Goal: Transaction & Acquisition: Purchase product/service

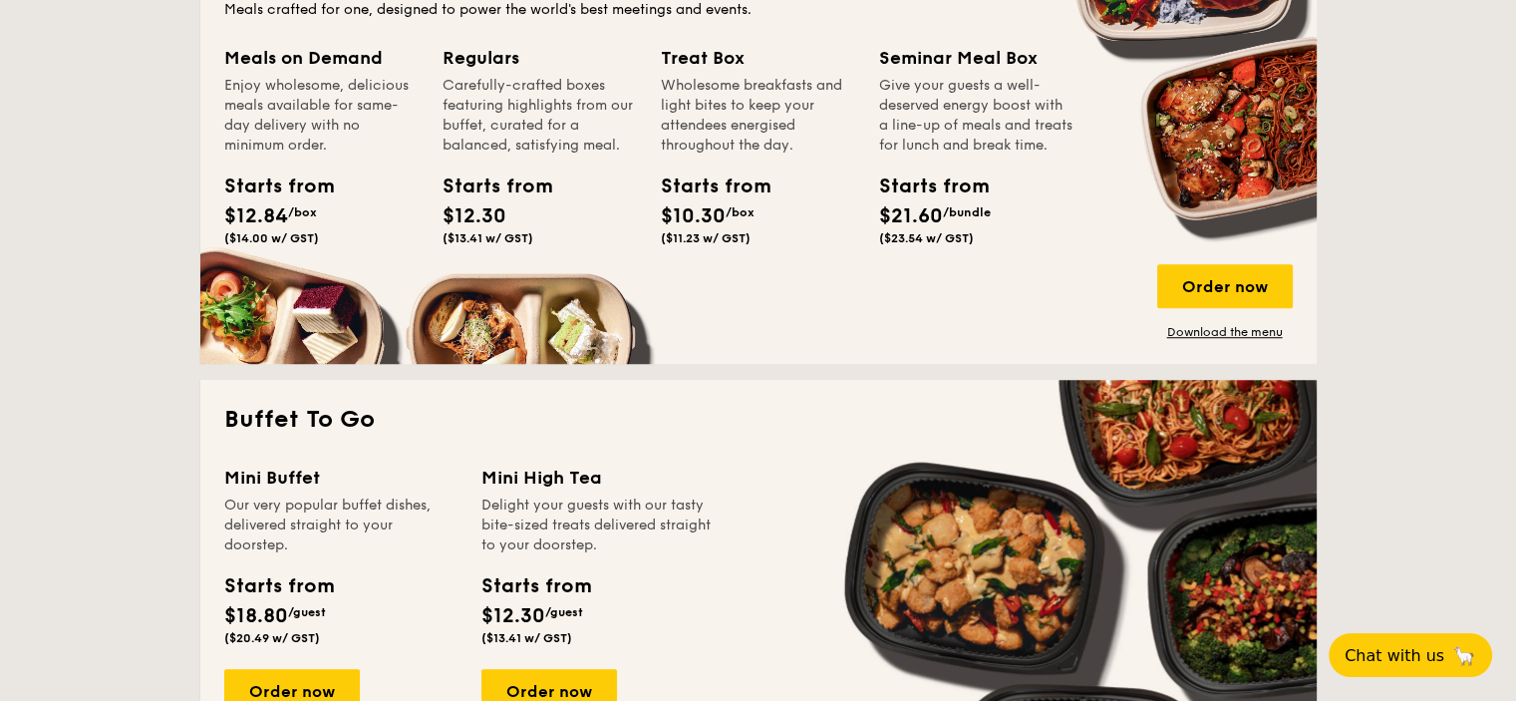
scroll to position [1495, 0]
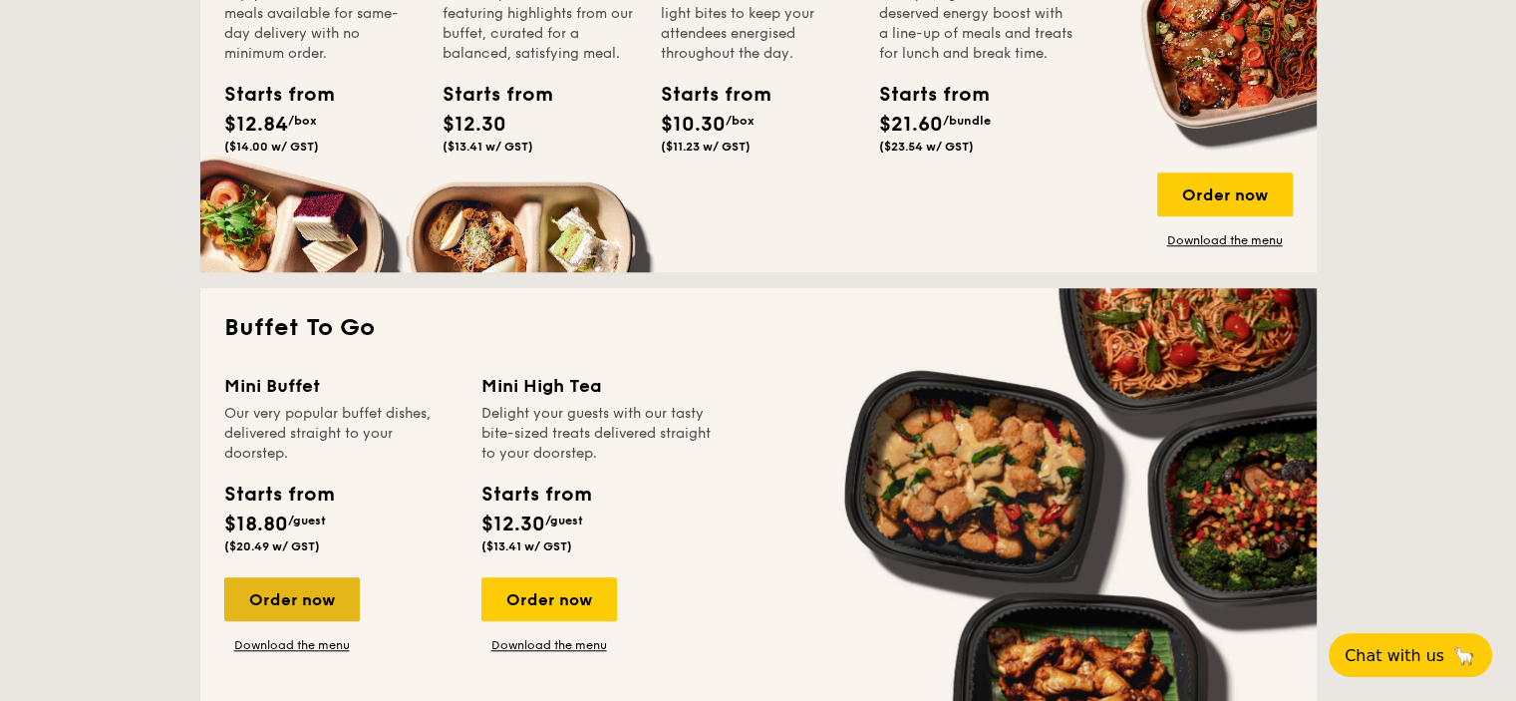
click at [276, 599] on div "Order now" at bounding box center [292, 599] width 136 height 44
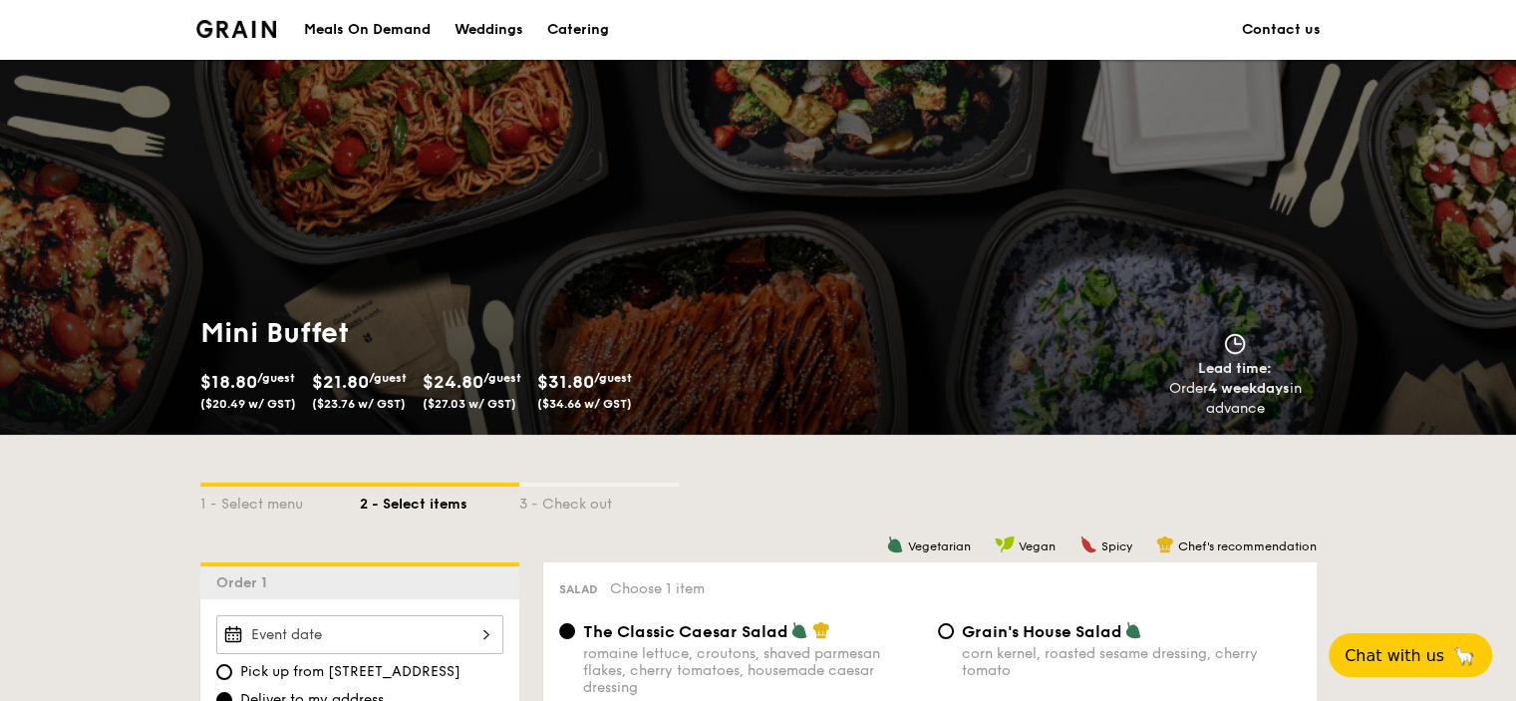
click at [347, 633] on div at bounding box center [359, 634] width 287 height 39
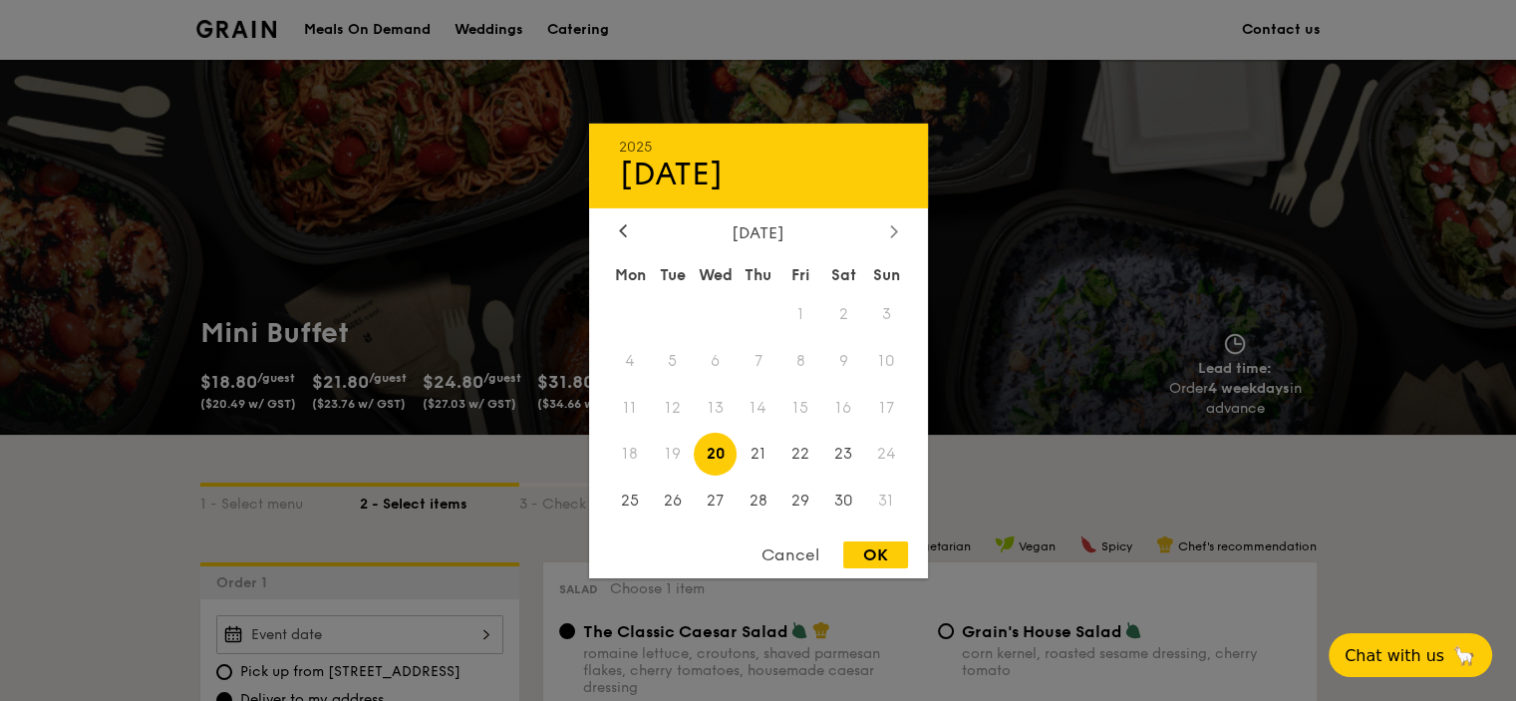
click at [885, 234] on div at bounding box center [894, 231] width 18 height 19
click at [714, 305] on span "1" at bounding box center [715, 313] width 43 height 43
click at [856, 552] on div "OK" at bounding box center [875, 554] width 65 height 27
type input "[DATE]"
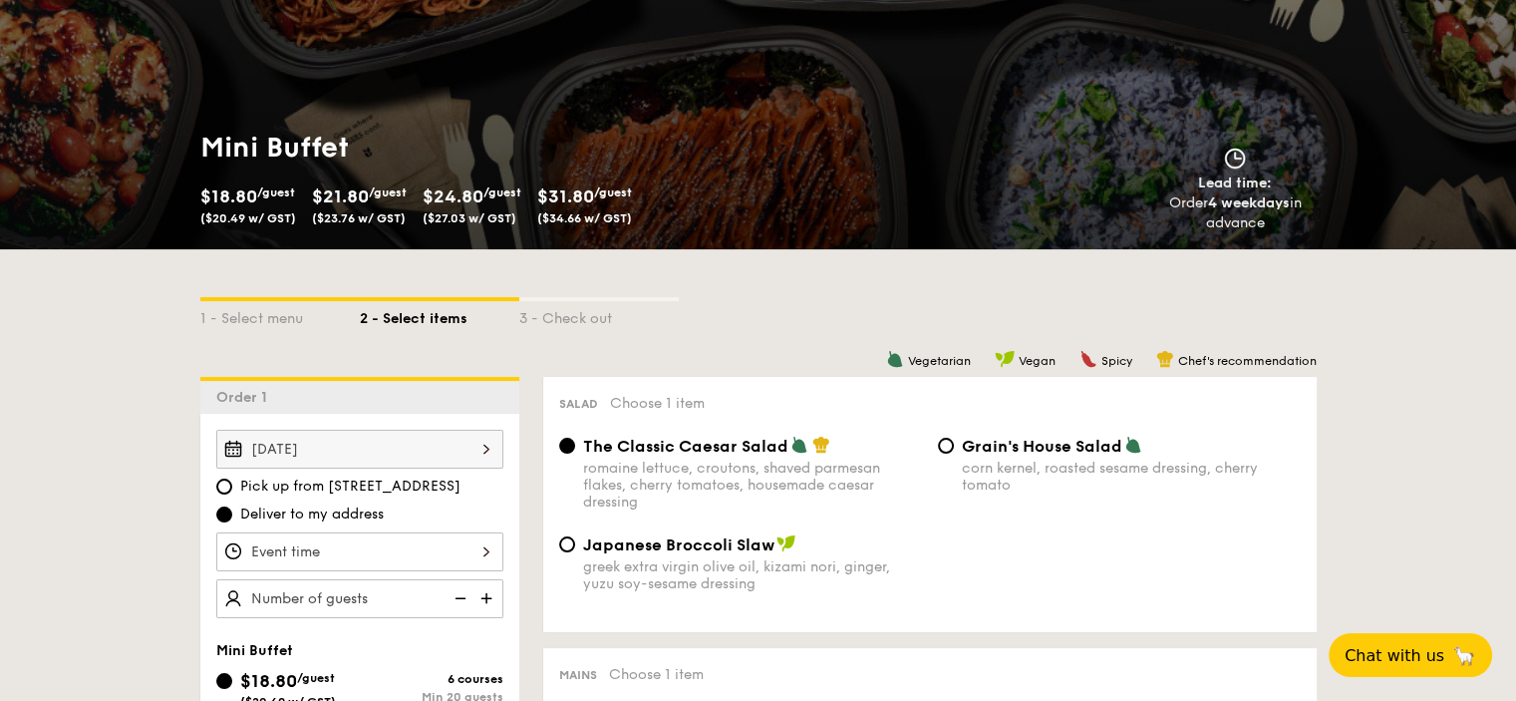
scroll to position [199, 0]
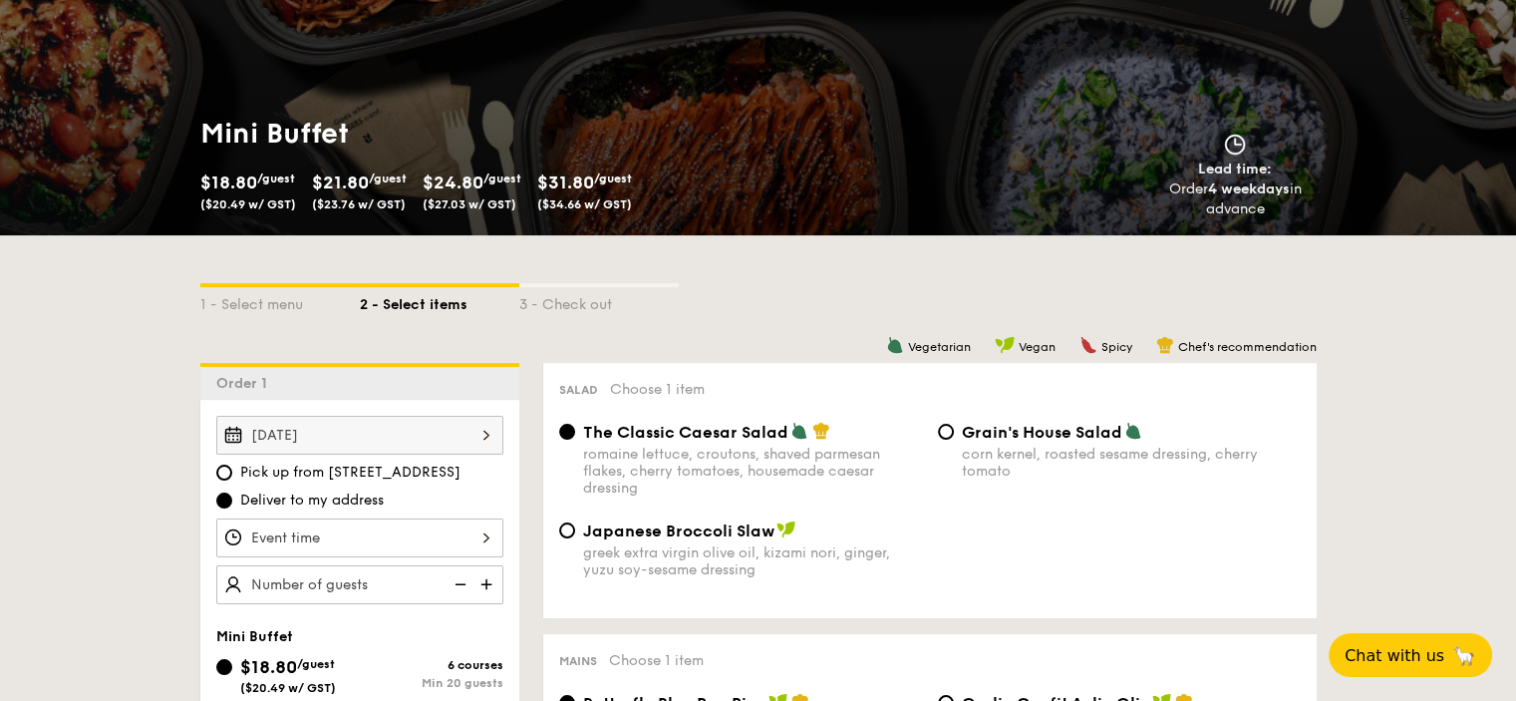
click at [311, 535] on div at bounding box center [359, 537] width 287 height 39
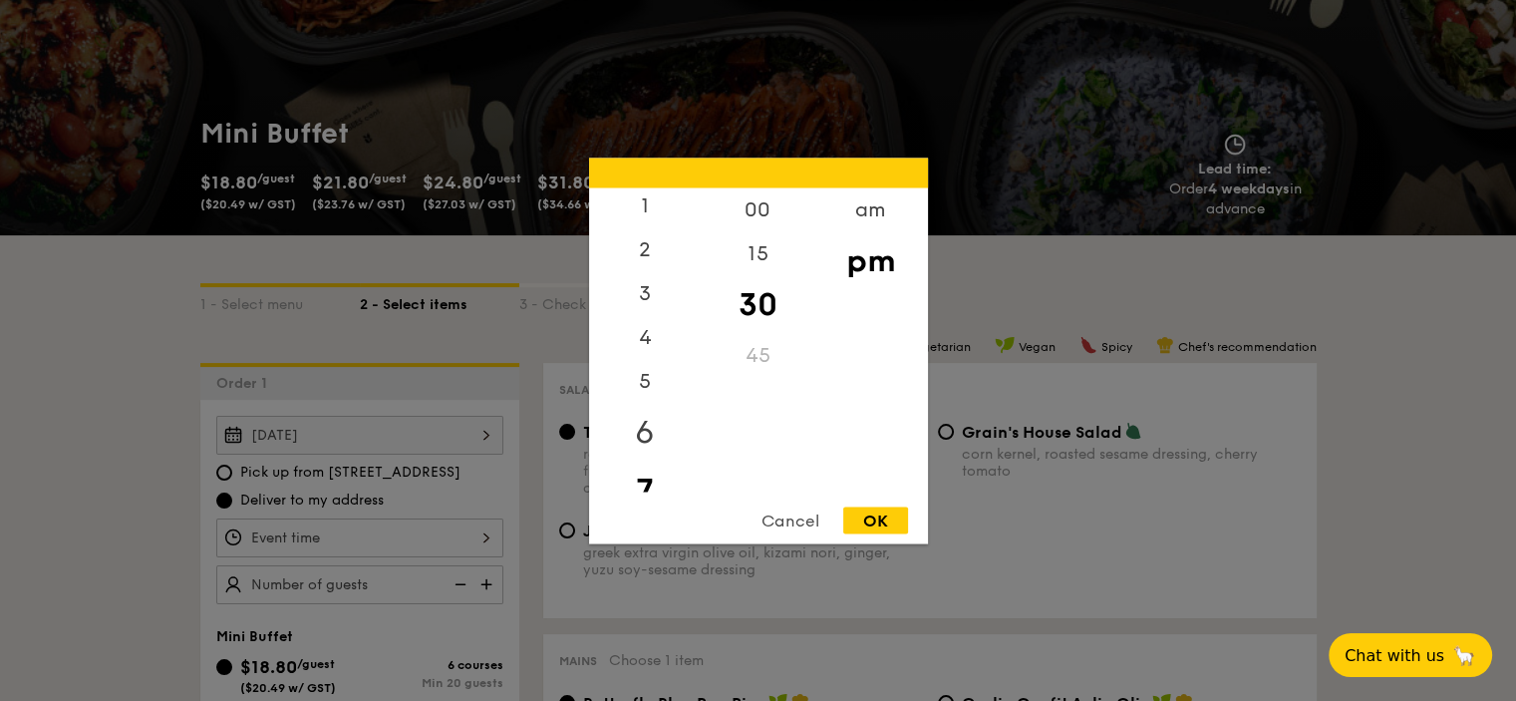
scroll to position [0, 0]
click at [639, 208] on div "12" at bounding box center [645, 216] width 113 height 58
click at [868, 506] on div "OK" at bounding box center [875, 519] width 65 height 27
type input "12:30PM"
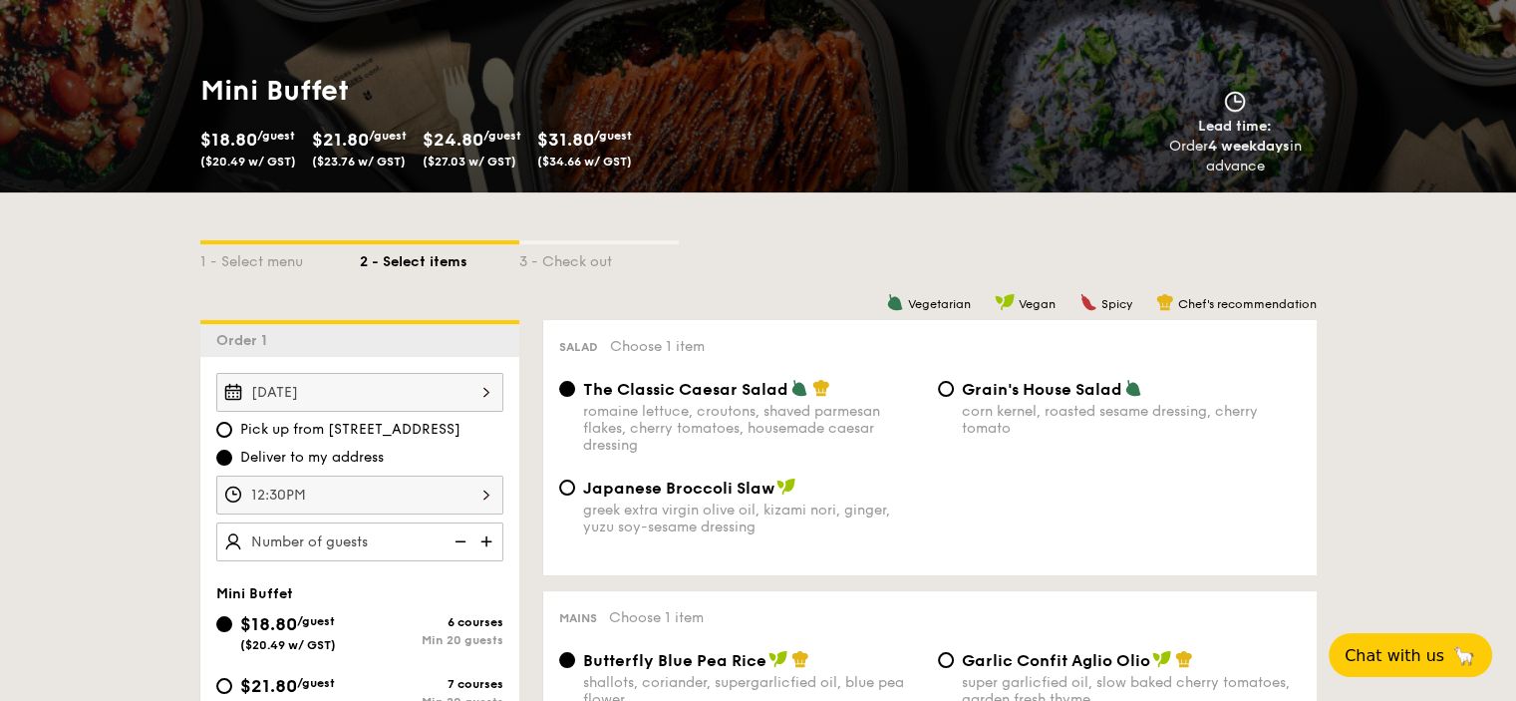
scroll to position [299, 0]
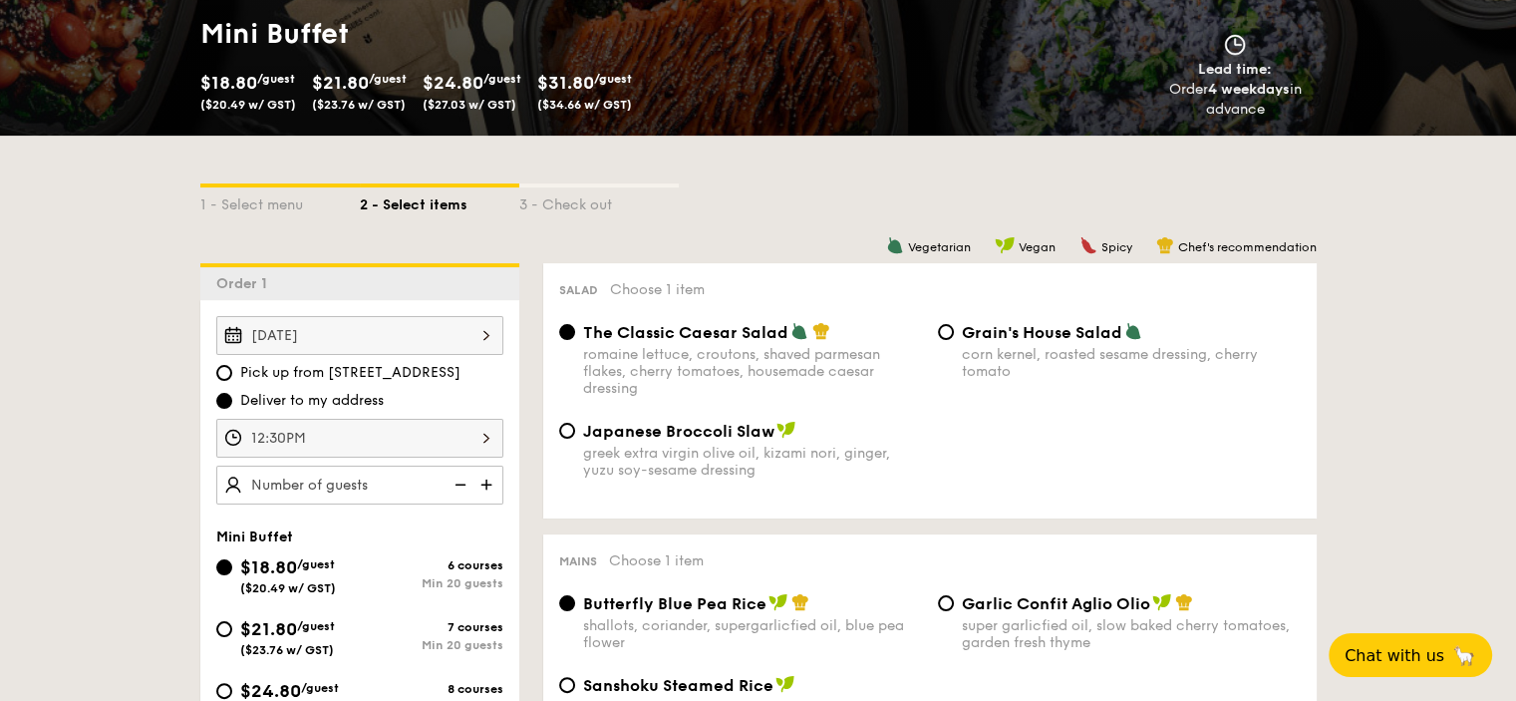
click at [487, 484] on img at bounding box center [488, 485] width 30 height 38
type input "20 guests"
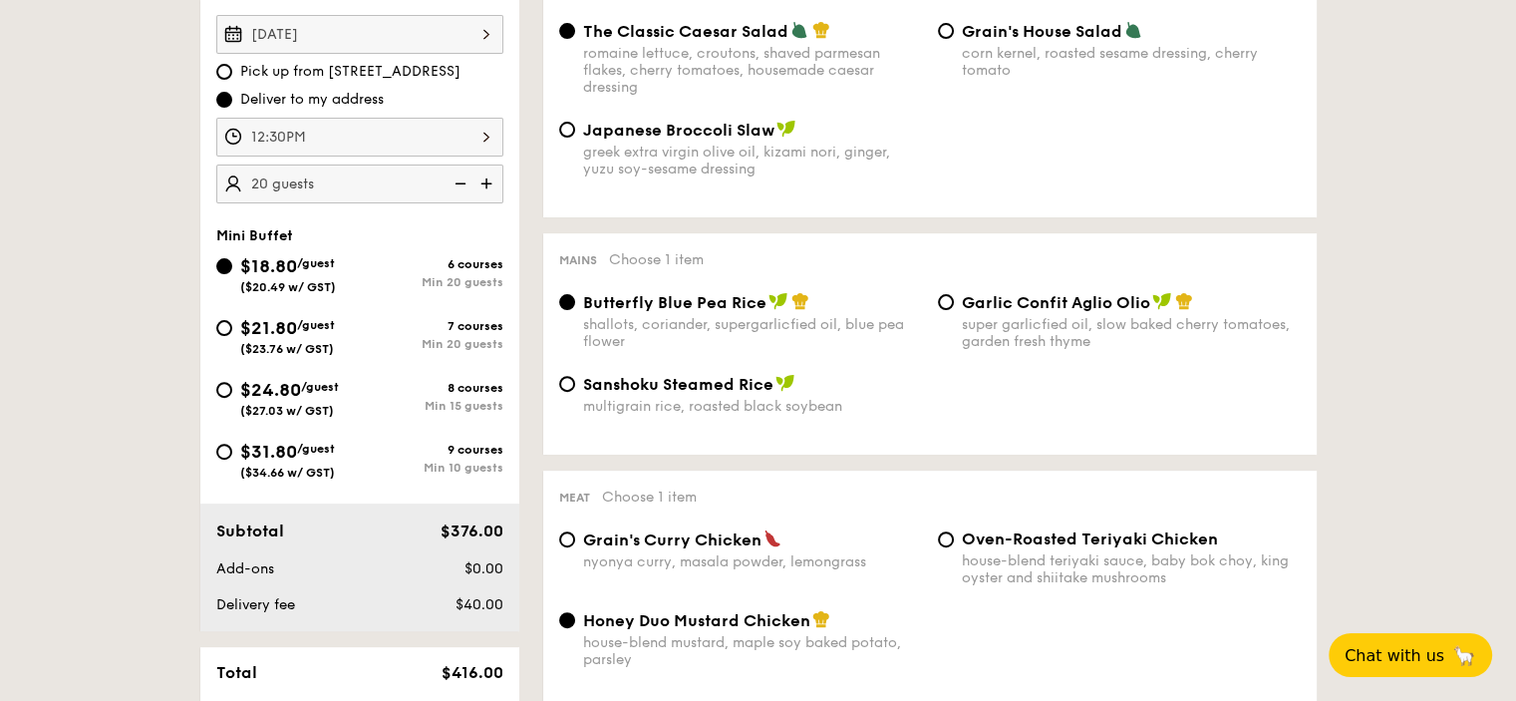
scroll to position [698, 0]
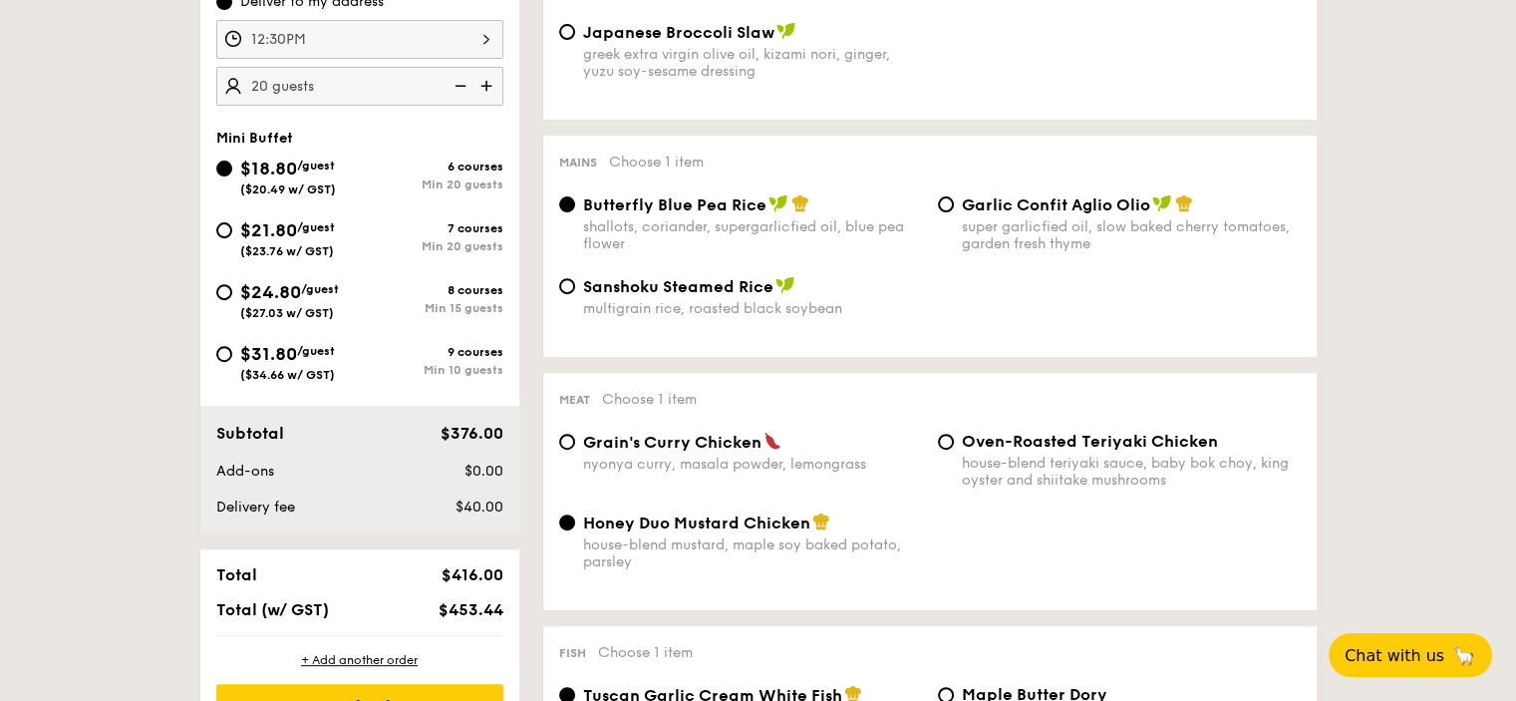
click at [259, 320] on div "$24.80 /guest ($27.03 w/ GST) 8 courses Min 15 guests" at bounding box center [359, 305] width 303 height 54
click at [267, 302] on div "$24.80 /guest ($27.03 w/ GST)" at bounding box center [289, 299] width 99 height 42
click at [232, 300] on input "$24.80 /guest ($27.03 w/ GST) 8 courses Min 15 guests" at bounding box center [224, 292] width 16 height 16
radio input "true"
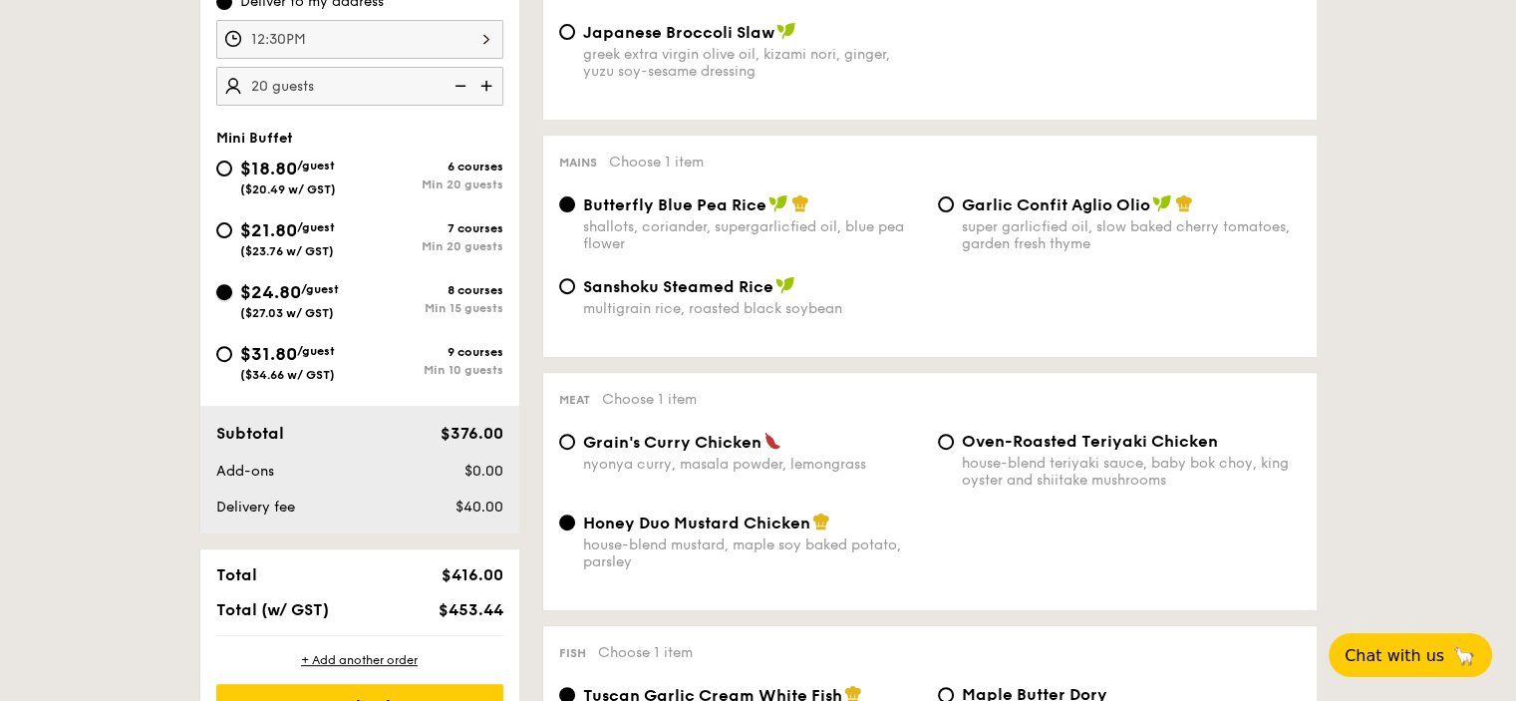
radio input "true"
radio input "false"
radio input "true"
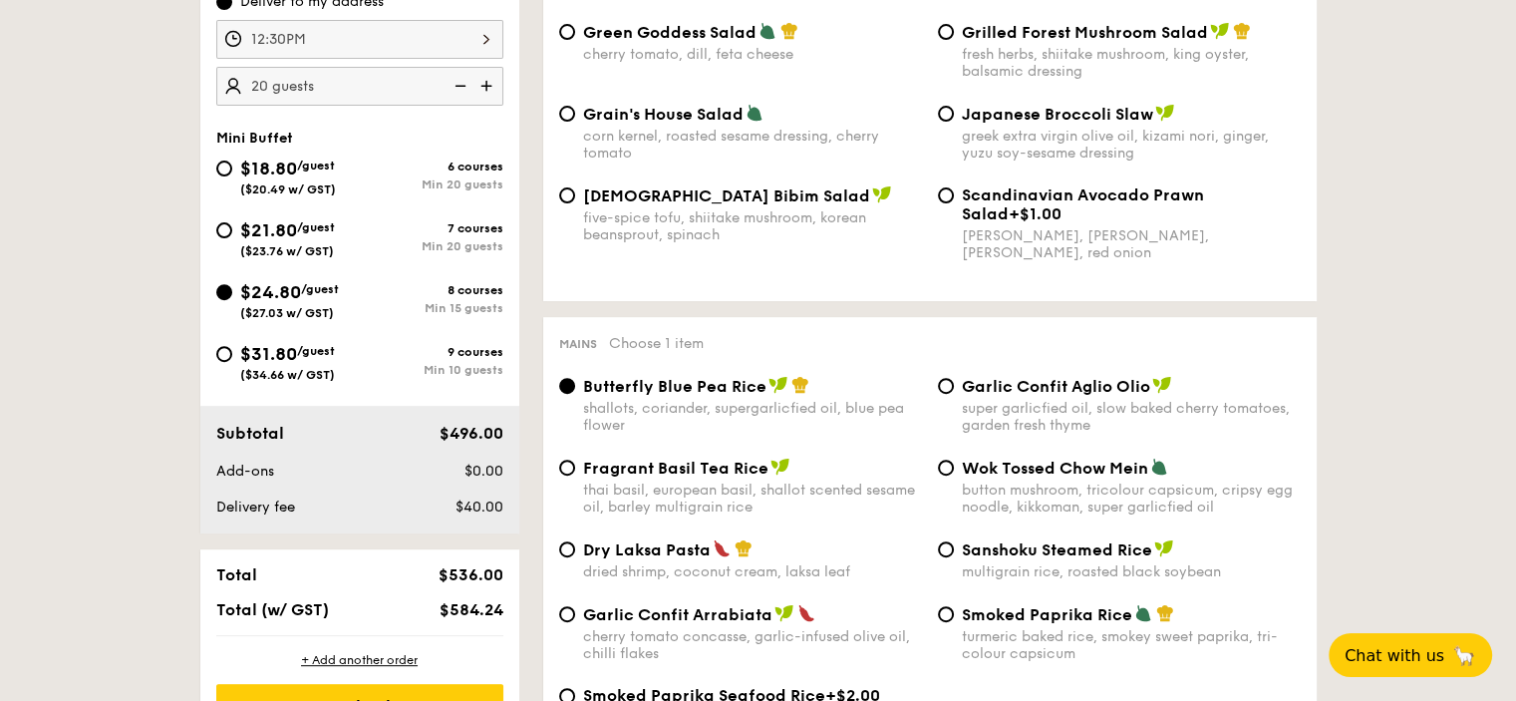
click at [285, 245] on span "($23.76 w/ GST)" at bounding box center [287, 251] width 94 height 14
click at [232, 238] on input "$21.80 /guest ($23.76 w/ GST) 7 courses Min 20 guests" at bounding box center [224, 230] width 16 height 16
radio input "true"
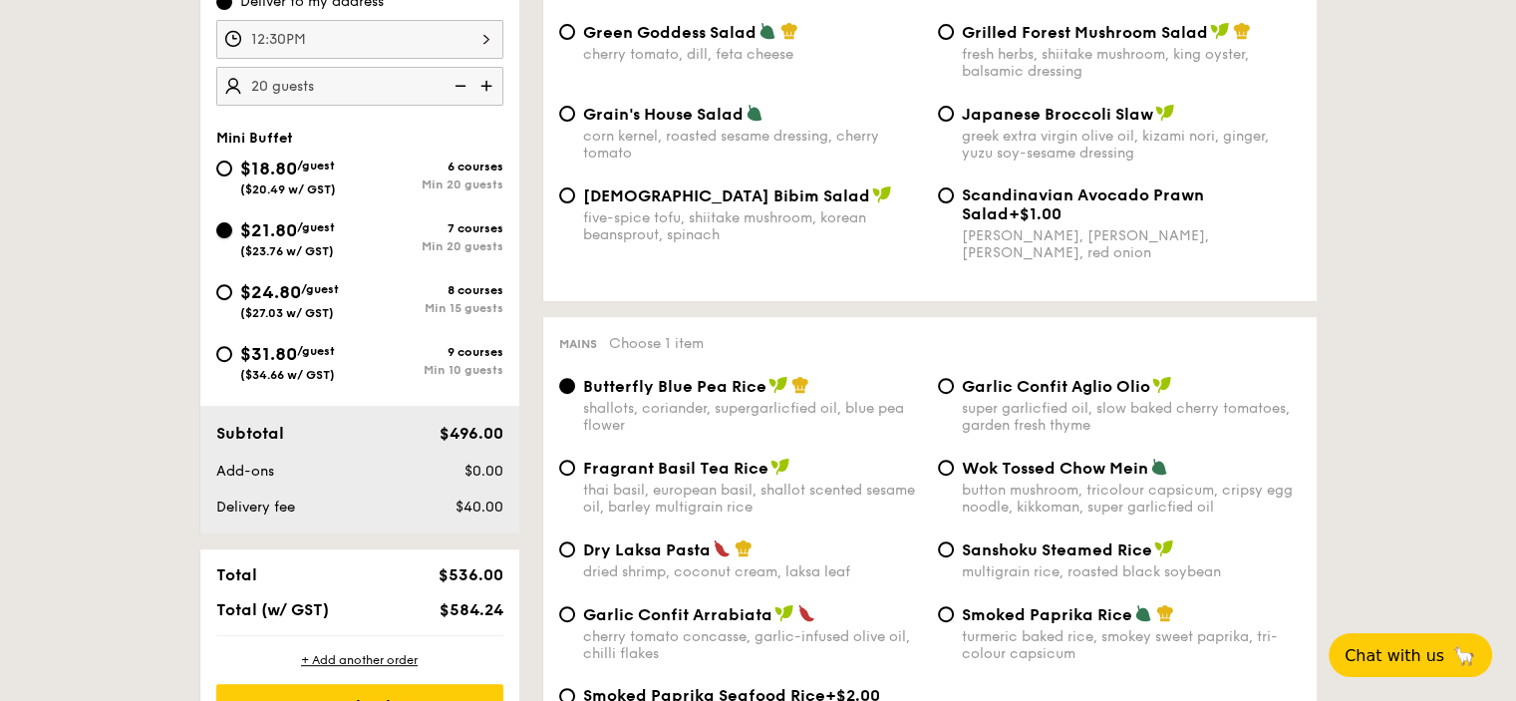
radio input "true"
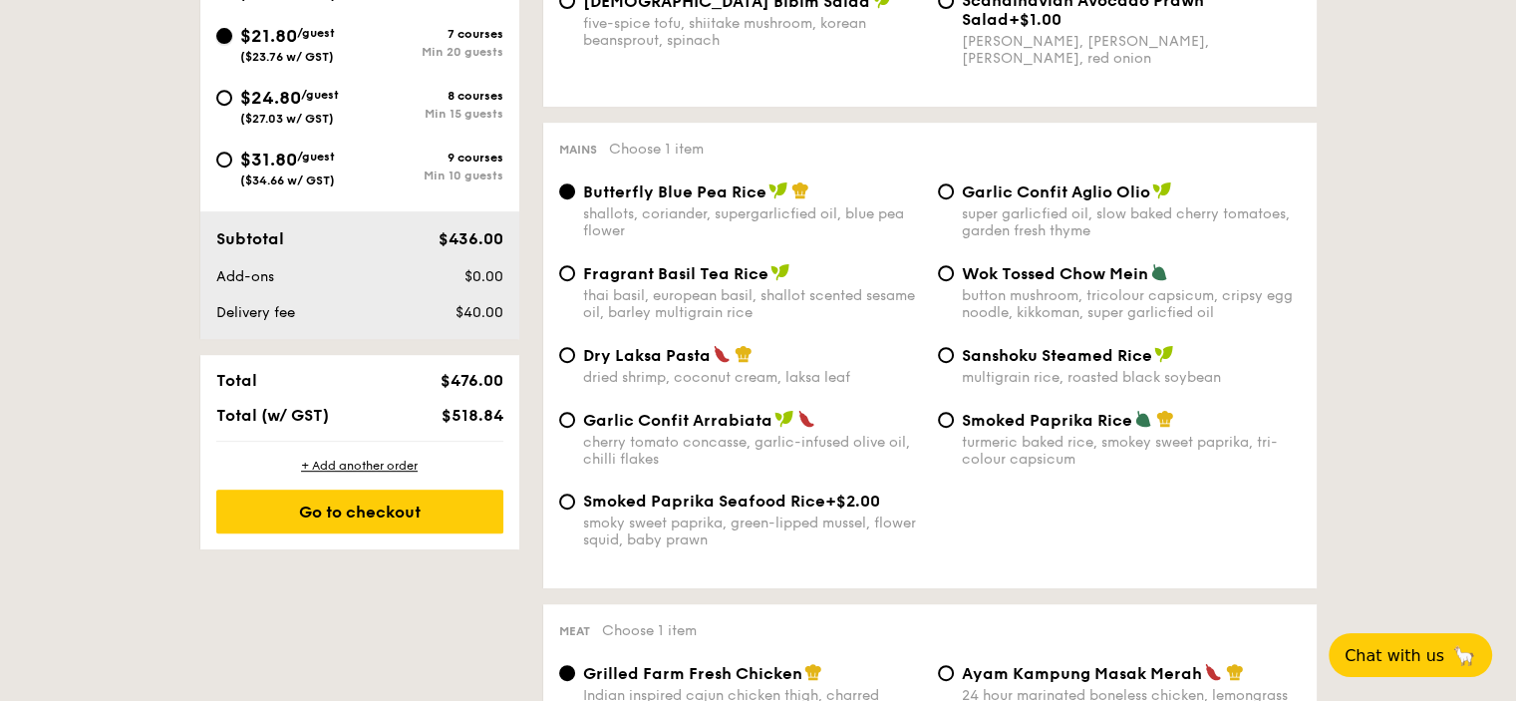
scroll to position [897, 0]
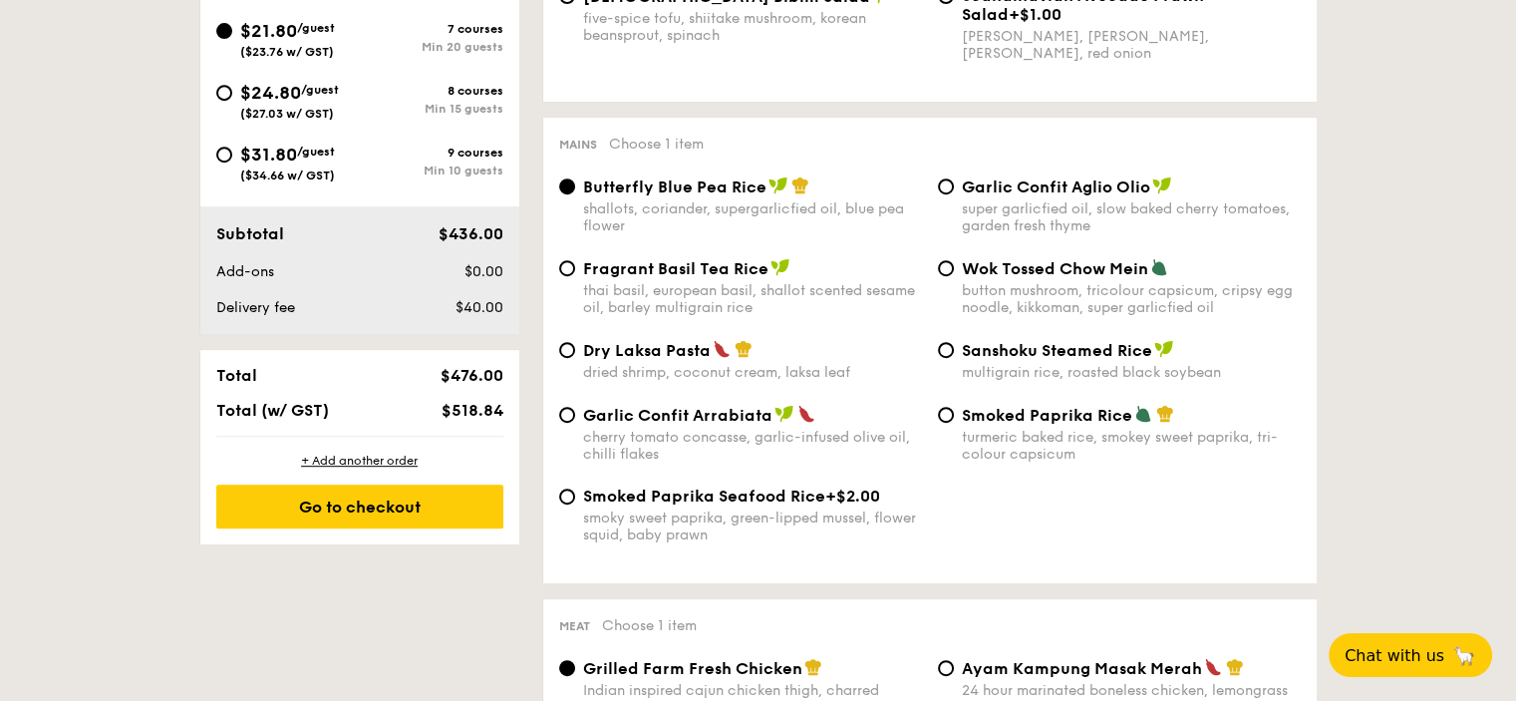
click at [663, 370] on div "Dry Laksa Pasta dried shrimp, coconut cream, laksa leaf" at bounding box center [752, 360] width 339 height 41
click at [575, 358] on input "Dry Laksa Pasta dried shrimp, coconut cream, laksa leaf" at bounding box center [567, 350] width 16 height 16
radio input "true"
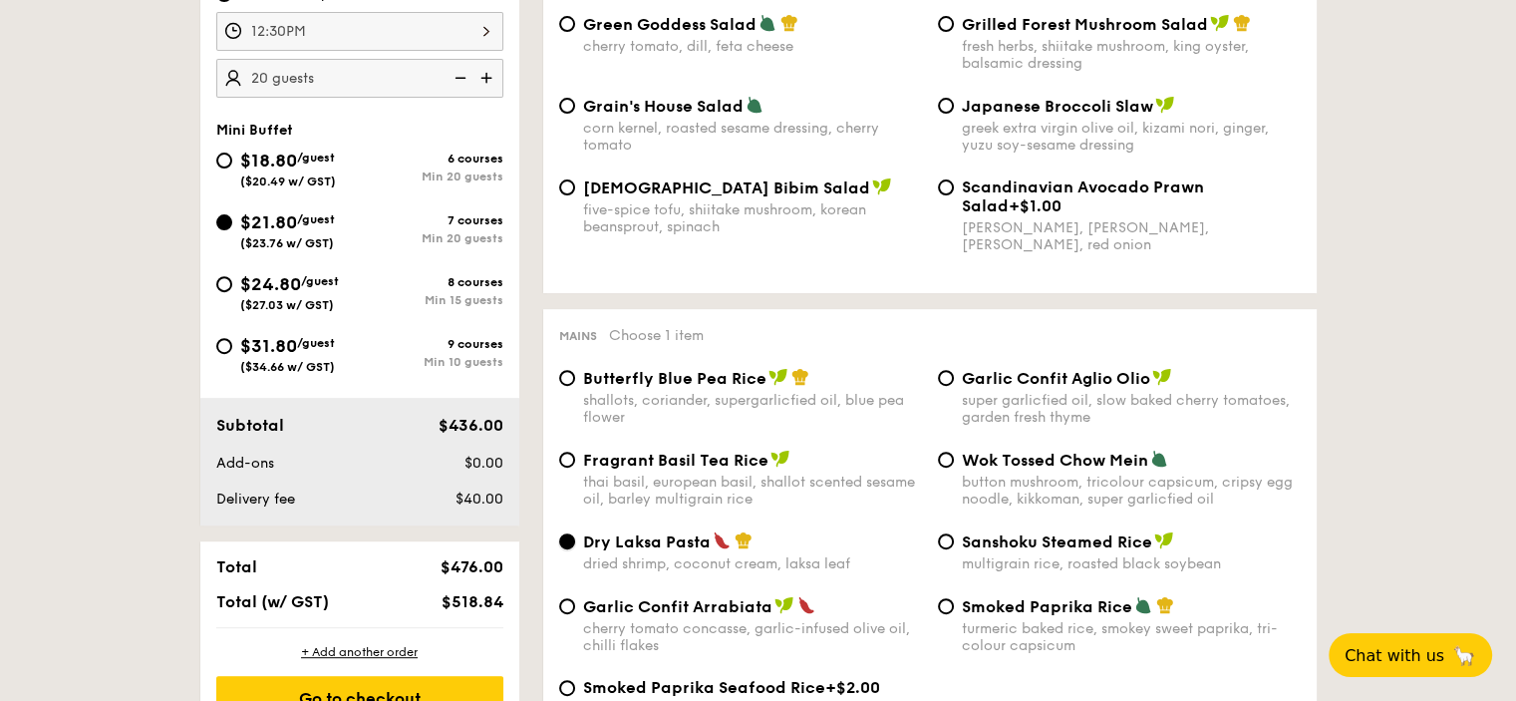
scroll to position [698, 0]
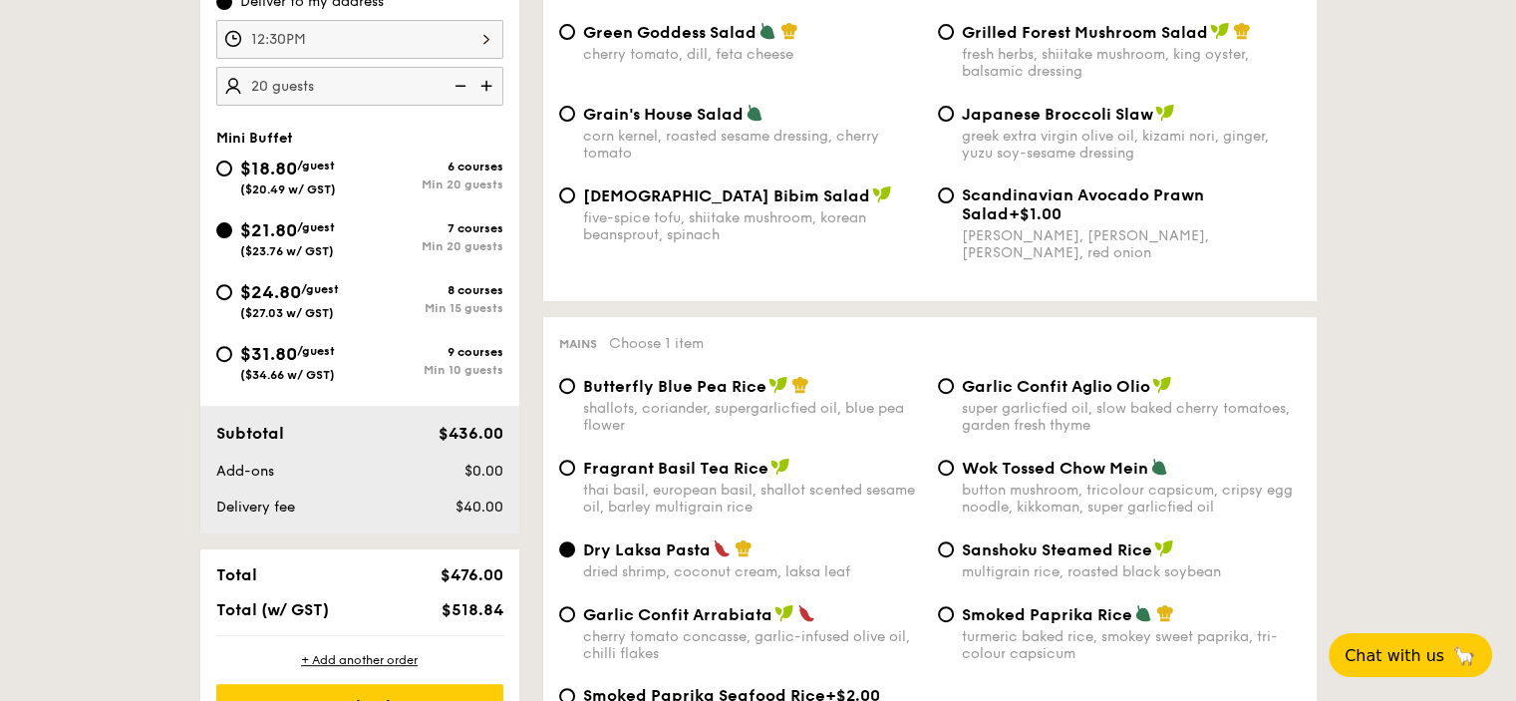
drag, startPoint x: 354, startPoint y: 186, endPoint x: 355, endPoint y: 174, distance: 12.0
click at [354, 180] on div "$18.80 /guest ($20.49 w/ GST)" at bounding box center [288, 176] width 144 height 42
click at [232, 176] on input "$18.80 /guest ($20.49 w/ GST) 6 courses Min 20 guests" at bounding box center [224, 168] width 16 height 16
radio input "true"
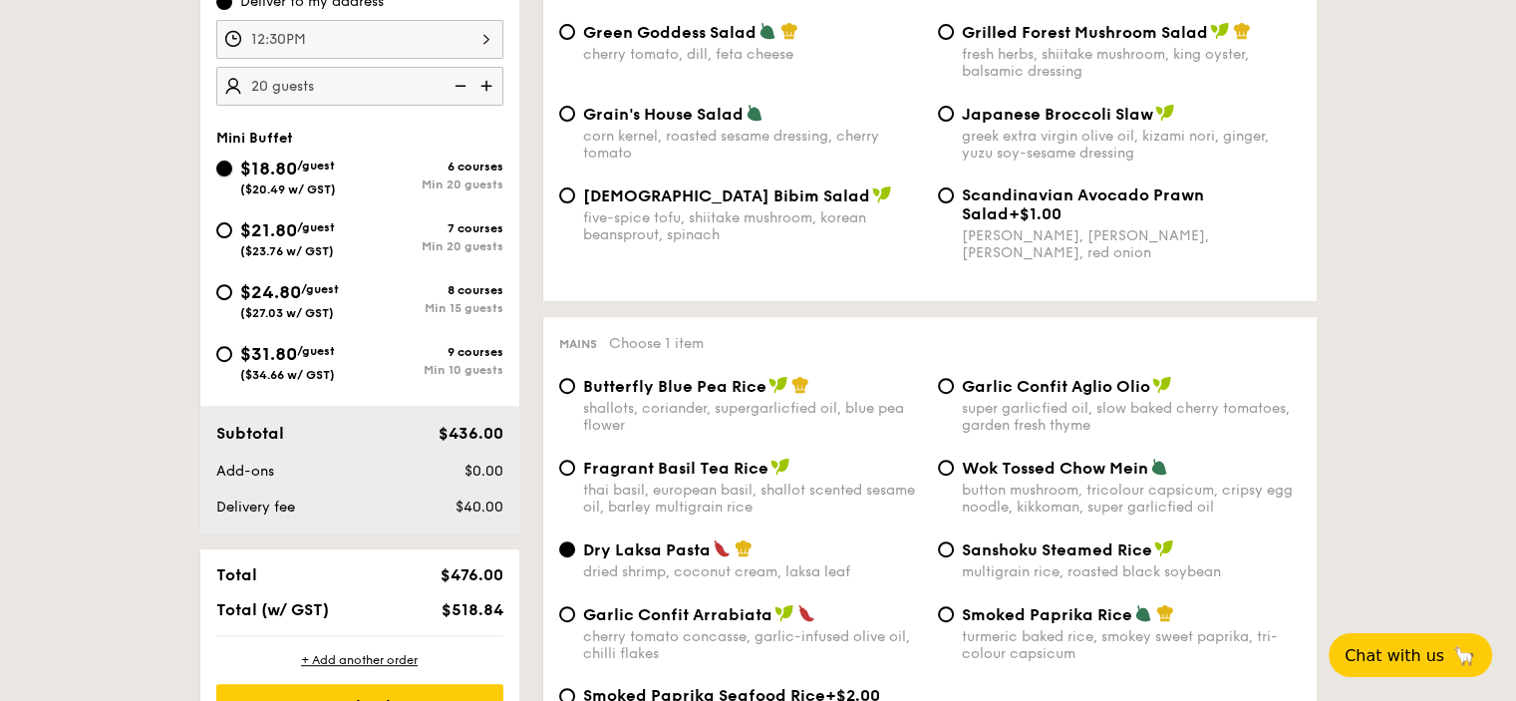
radio input "true"
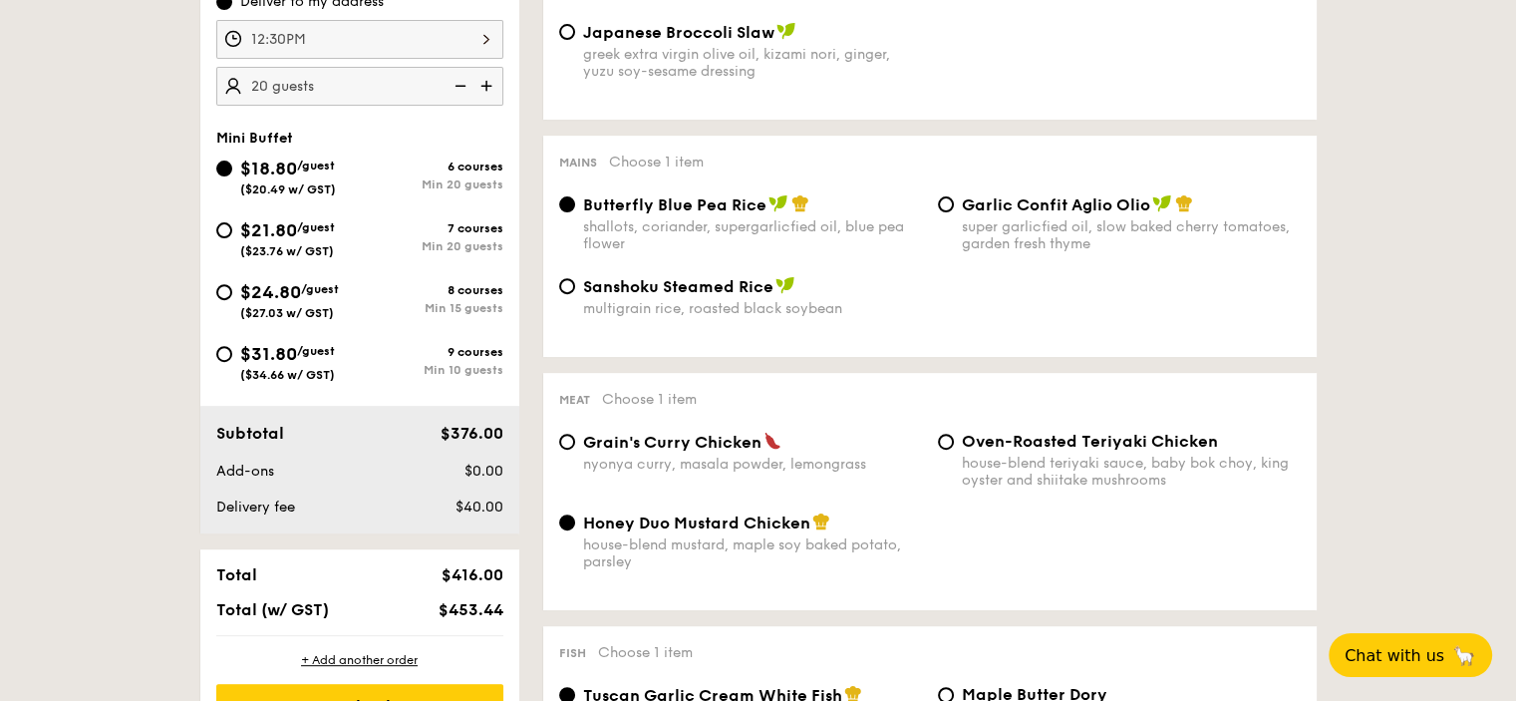
click at [365, 253] on div "$21.80 /guest ($23.76 w/ GST) 7 courses Min 20 guests" at bounding box center [359, 237] width 287 height 42
click at [308, 236] on div "$21.80 /guest ($23.76 w/ GST)" at bounding box center [287, 237] width 95 height 42
click at [232, 236] on input "$21.80 /guest ($23.76 w/ GST) 7 courses Min 20 guests" at bounding box center [224, 230] width 16 height 16
radio input "true"
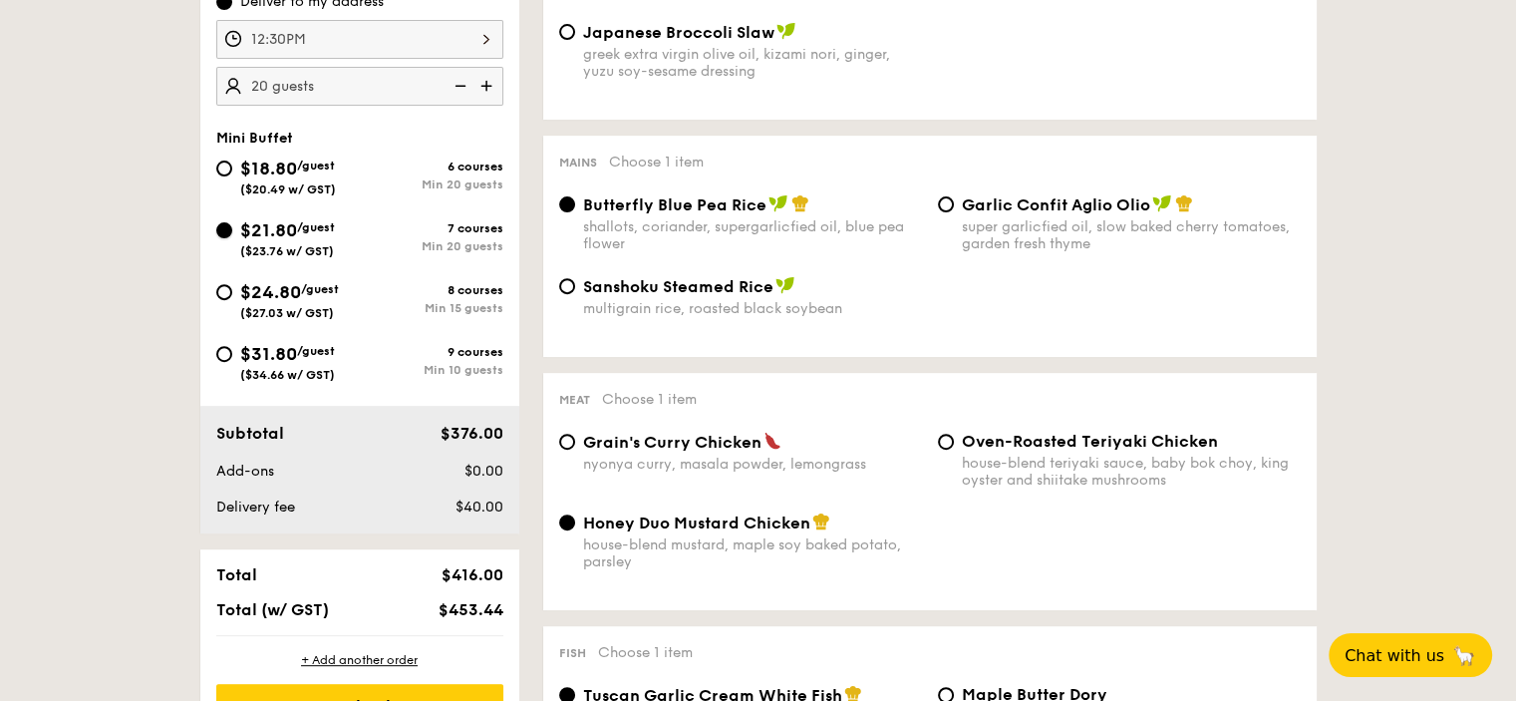
radio input "true"
radio input "false"
radio input "true"
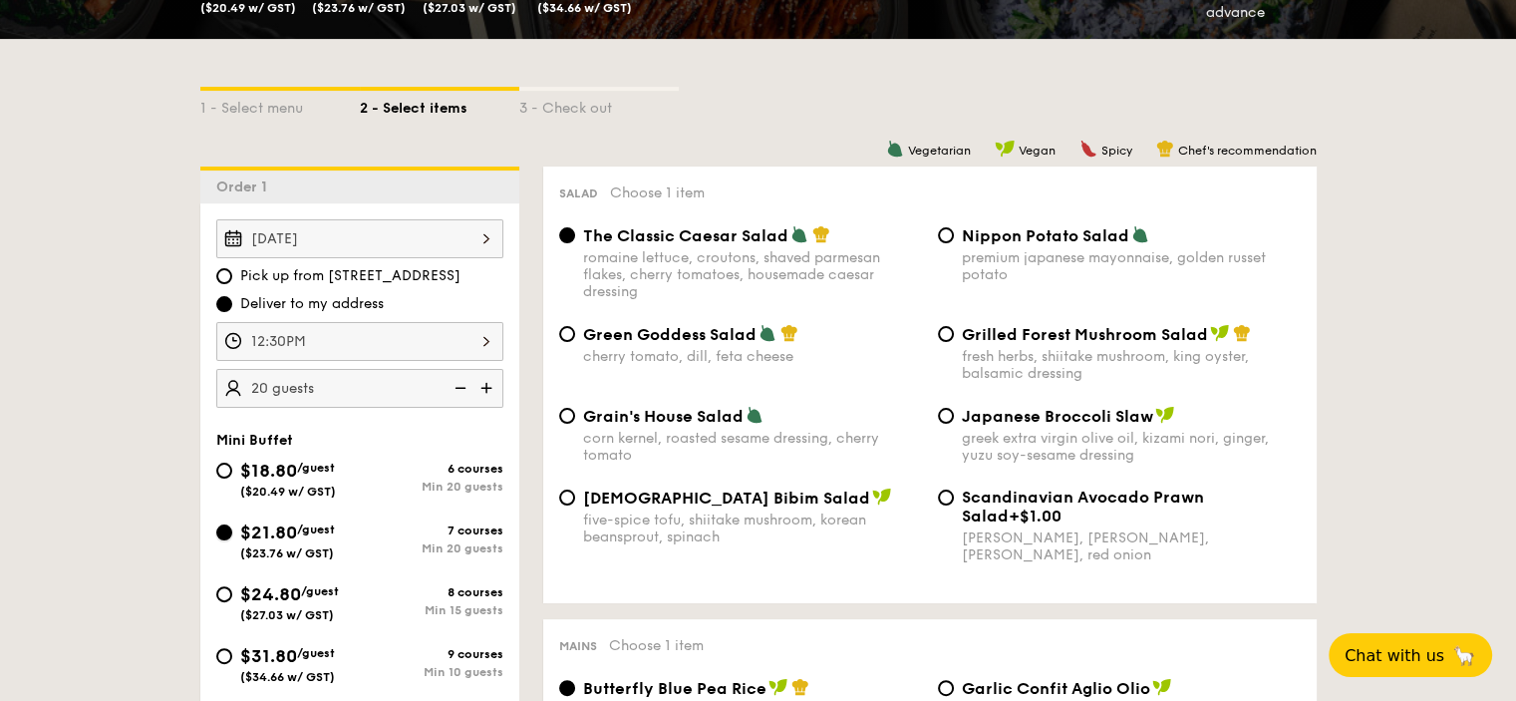
scroll to position [399, 0]
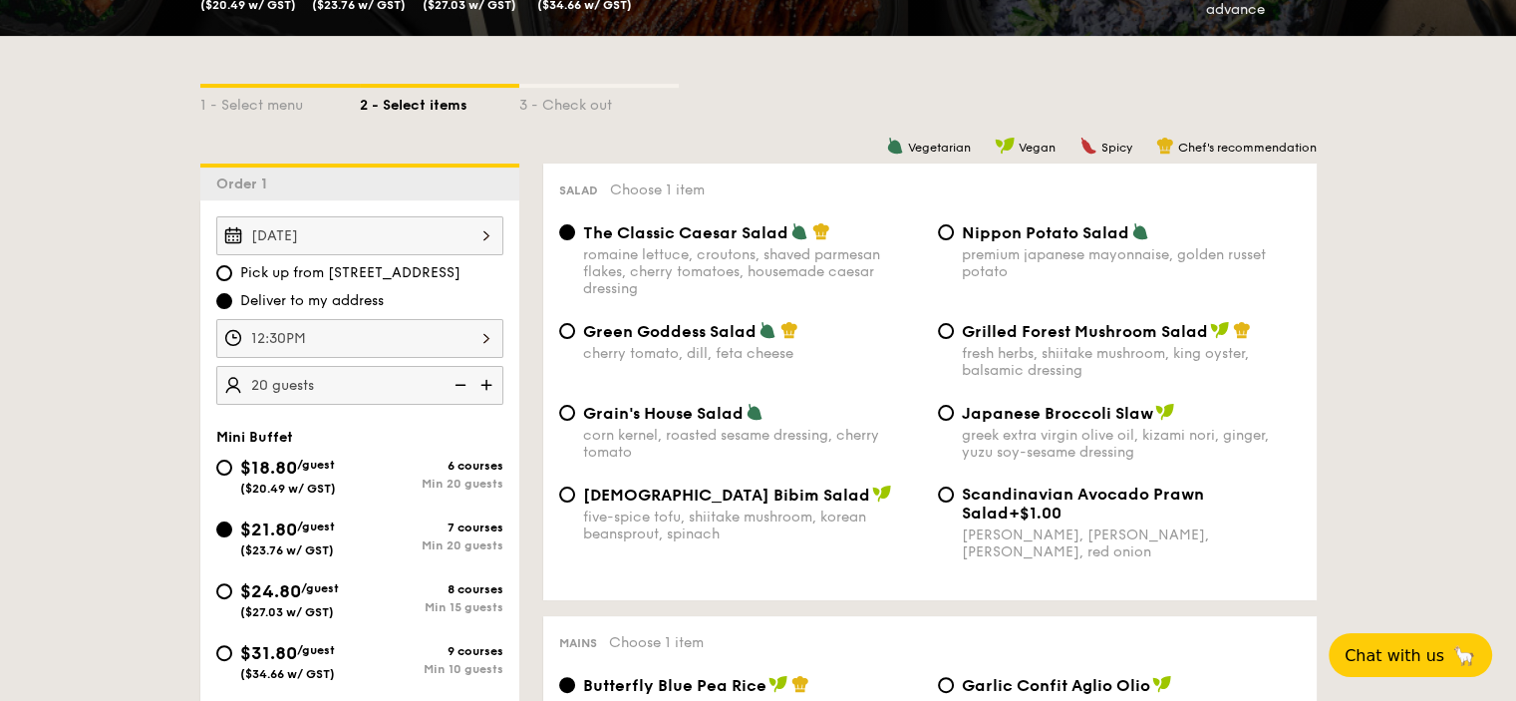
click at [1010, 353] on div "fresh herbs, shiitake mushroom, king oyster, balsamic dressing" at bounding box center [1131, 362] width 339 height 34
click at [954, 339] on input "Grilled Forest Mushroom Salad fresh herbs, shiitake mushroom, king oyster, bals…" at bounding box center [946, 331] width 16 height 16
radio input "true"
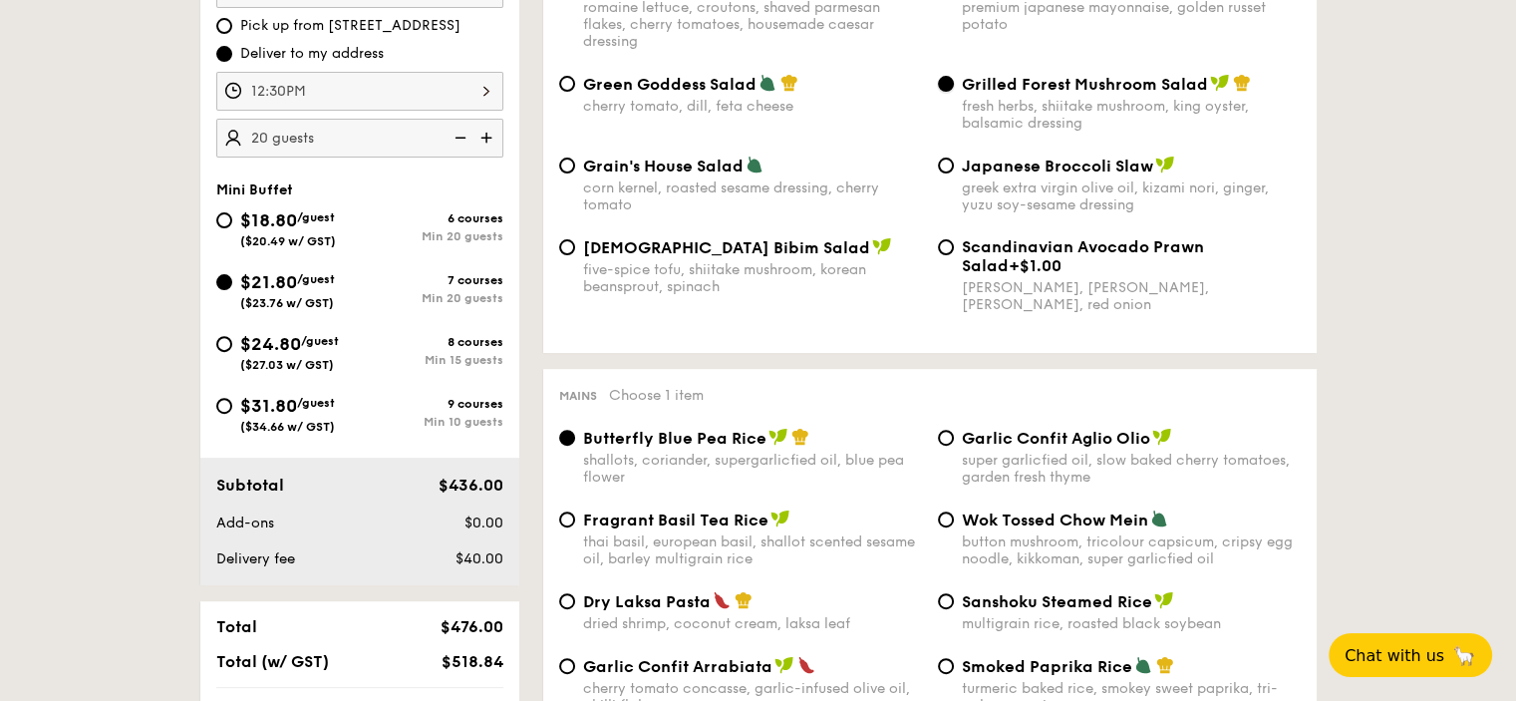
scroll to position [797, 0]
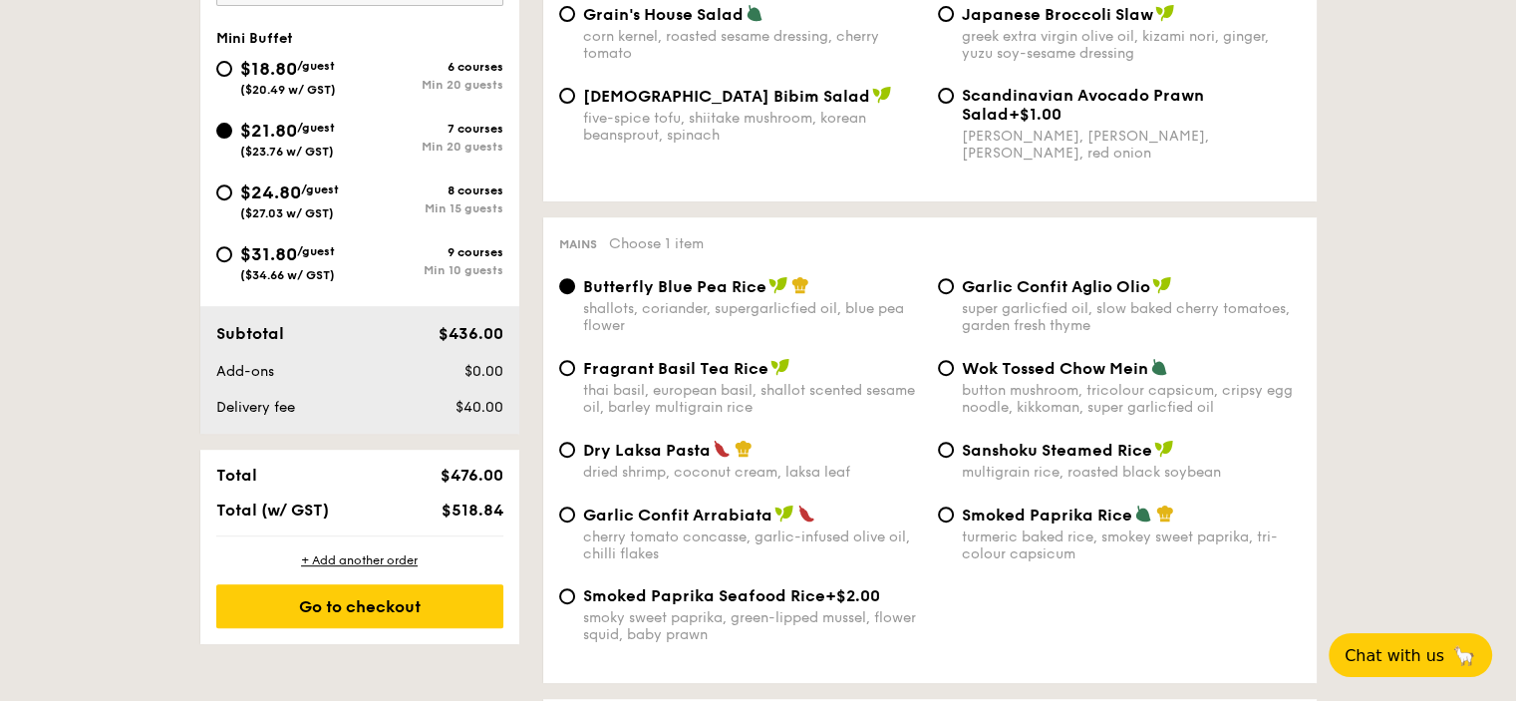
click at [732, 478] on div "dried shrimp, coconut cream, laksa leaf" at bounding box center [752, 472] width 339 height 17
click at [575, 458] on input "Dry Laksa Pasta dried shrimp, coconut cream, laksa leaf" at bounding box center [567, 450] width 16 height 16
radio input "true"
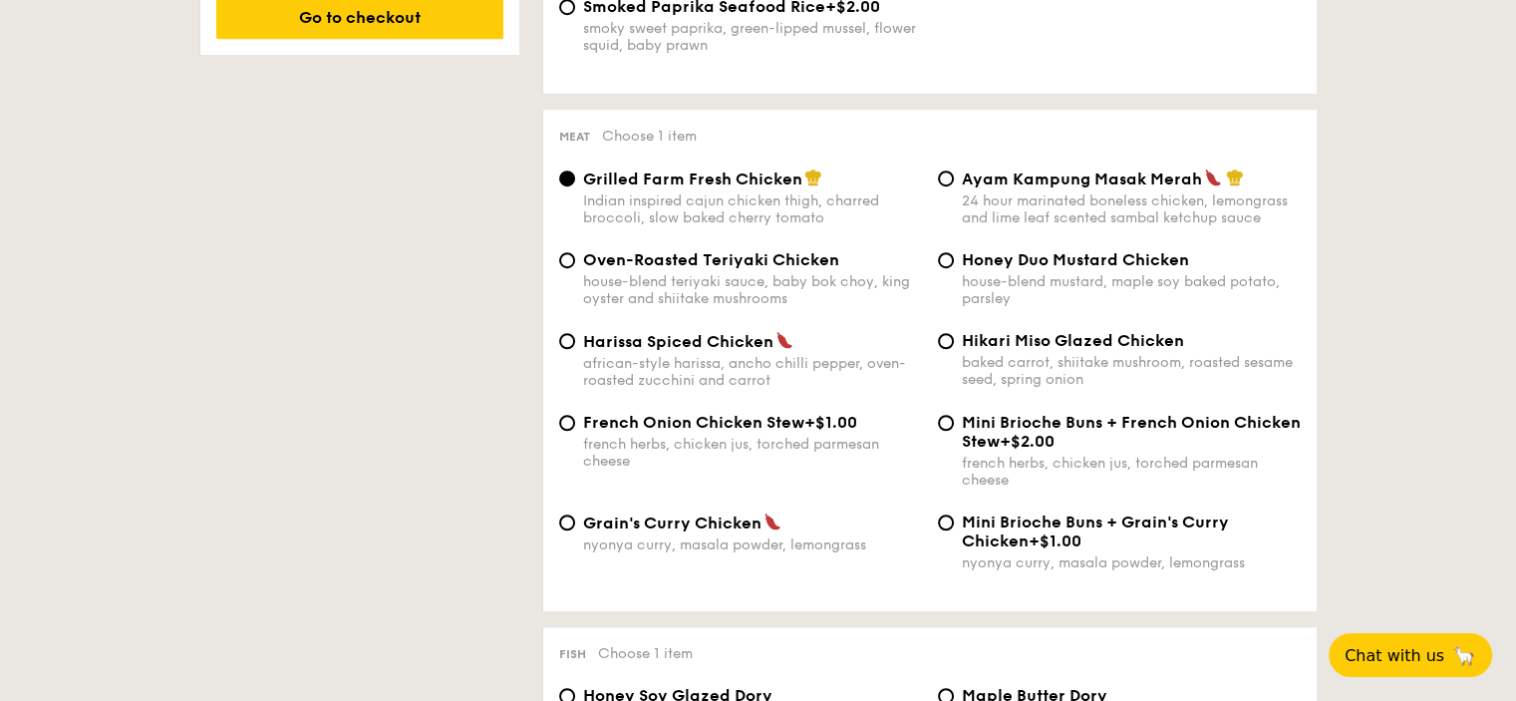
scroll to position [1396, 0]
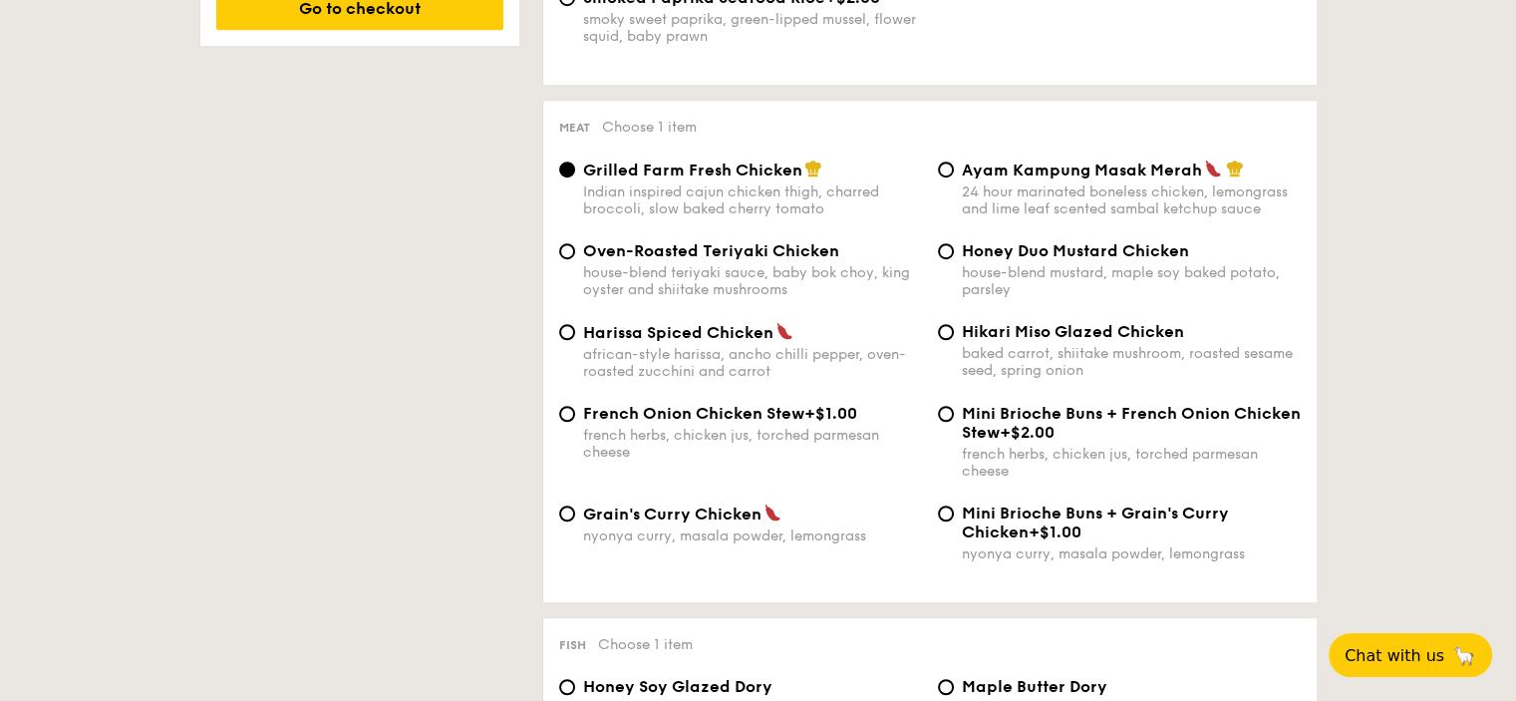
click at [698, 523] on span "Grain's Curry Chicken" at bounding box center [672, 513] width 178 height 19
click at [575, 521] on input "Grain's Curry Chicken nyonya curry, masala powder, lemongrass" at bounding box center [567, 513] width 16 height 16
radio input "true"
click at [1050, 198] on div "24 hour marinated boneless chicken, lemongrass and lime leaf scented sambal ket…" at bounding box center [1131, 200] width 339 height 34
click at [954, 177] on input "Ayam Kampung Masak Merah 24 hour marinated boneless chicken, lemongrass and lim…" at bounding box center [946, 169] width 16 height 16
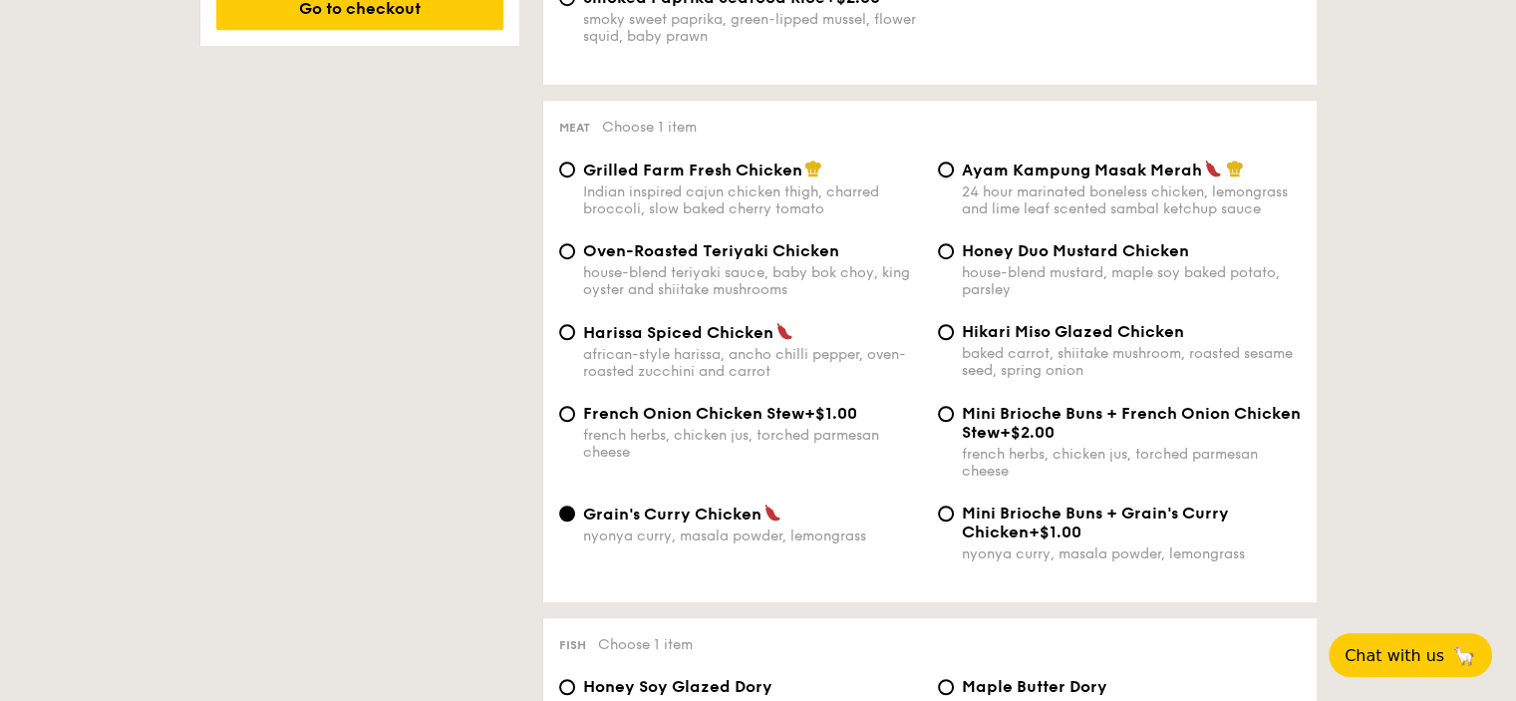
radio input "true"
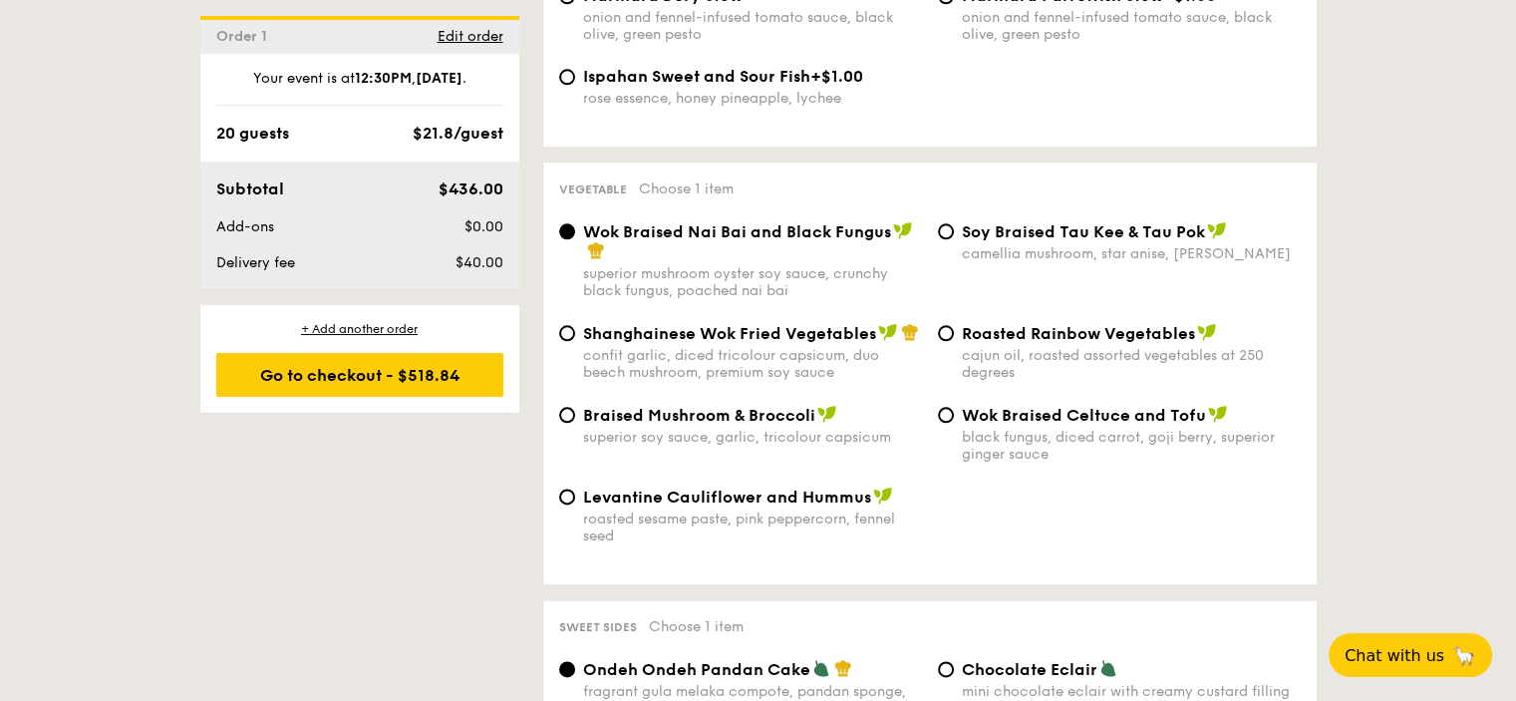
scroll to position [2392, 0]
click at [758, 383] on div "confit garlic, diced tricolour capsicum, duo beech mushroom, premium soy sauce" at bounding box center [752, 366] width 339 height 34
click at [575, 343] on input "Shanghainese Wok Fried Vegetables confit garlic, diced tricolour capsicum, duo …" at bounding box center [567, 335] width 16 height 16
radio input "true"
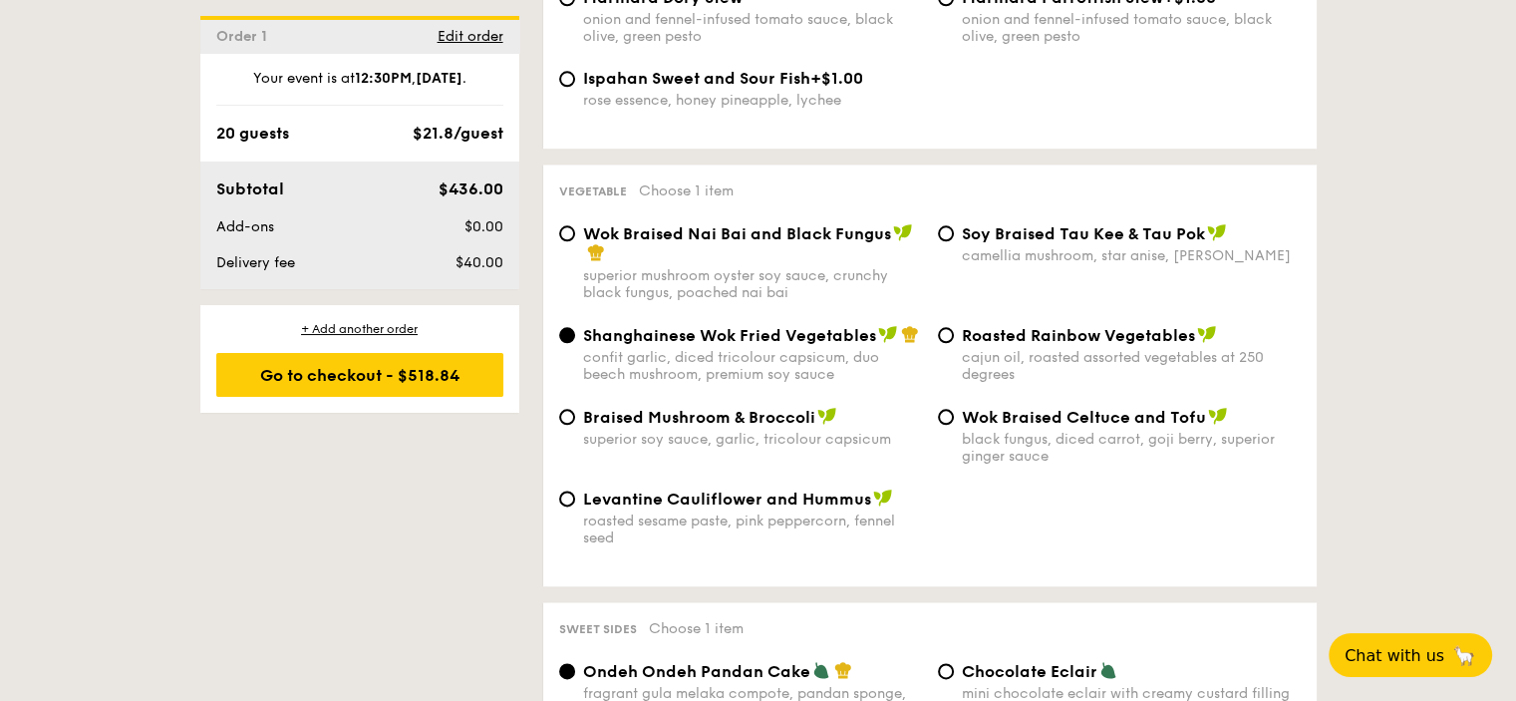
click at [1088, 243] on span "⁠Soy Braised Tau Kee & Tau Pok" at bounding box center [1083, 233] width 243 height 19
click at [954, 241] on input "⁠Soy Braised Tau Kee & Tau Pok camellia mushroom, star anise, goji [PERSON_NAME]" at bounding box center [946, 233] width 16 height 16
radio input "true"
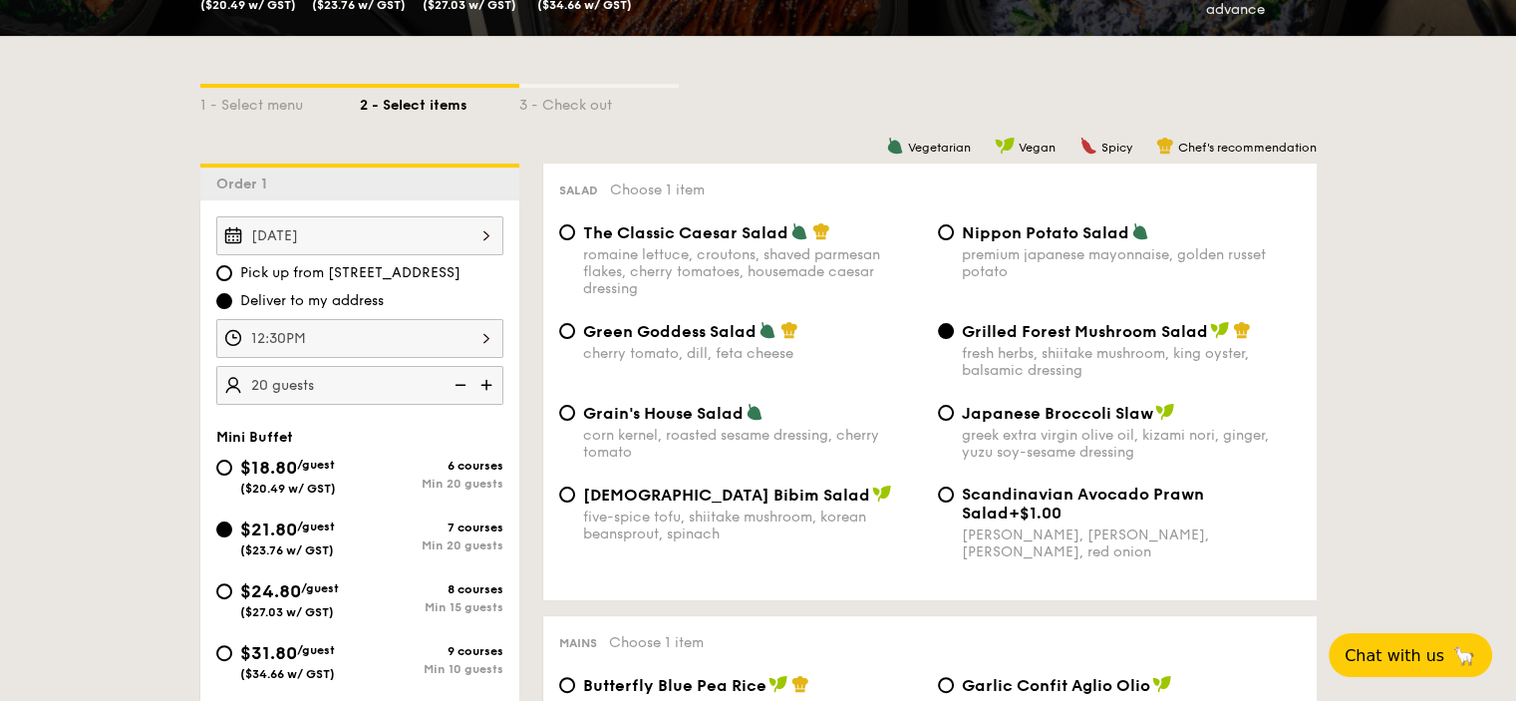
scroll to position [399, 0]
click at [490, 382] on img at bounding box center [488, 385] width 30 height 38
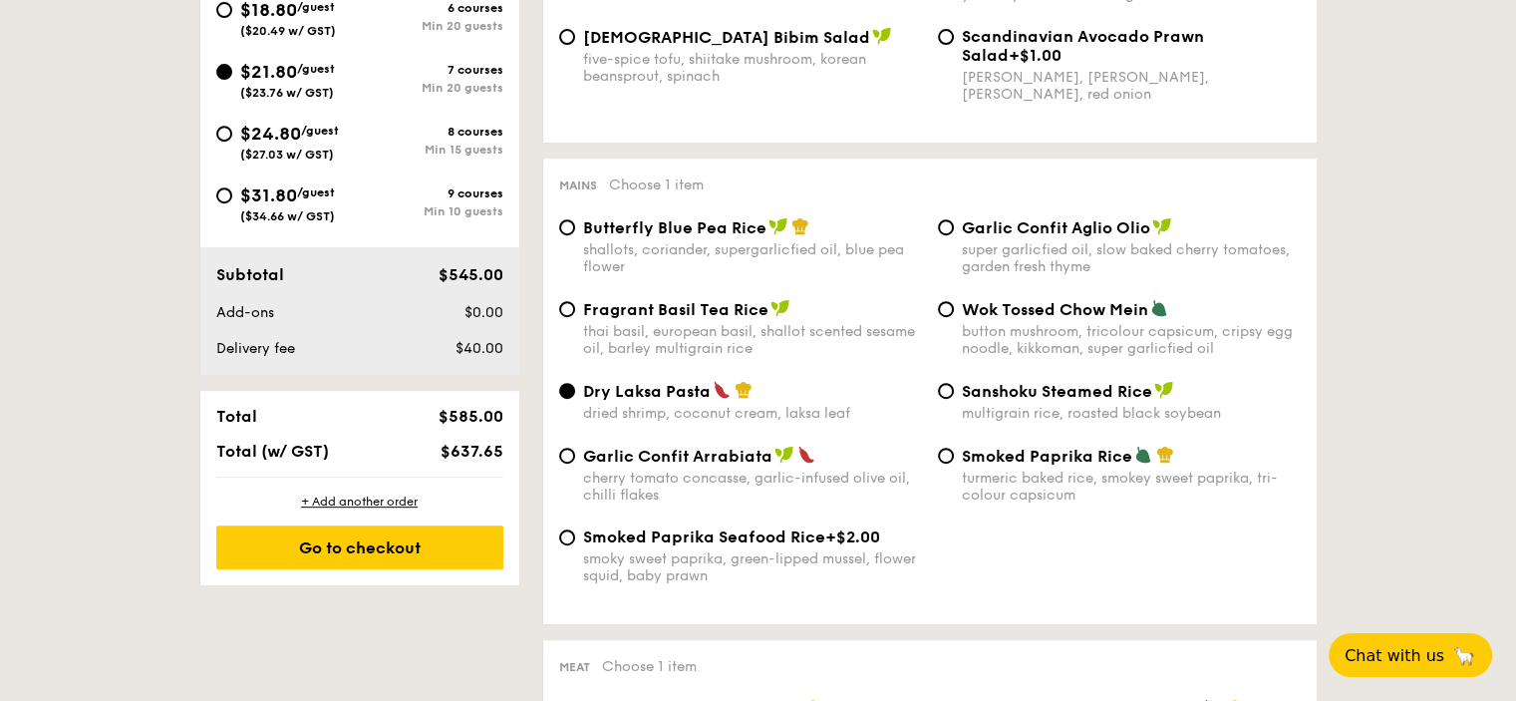
scroll to position [498, 0]
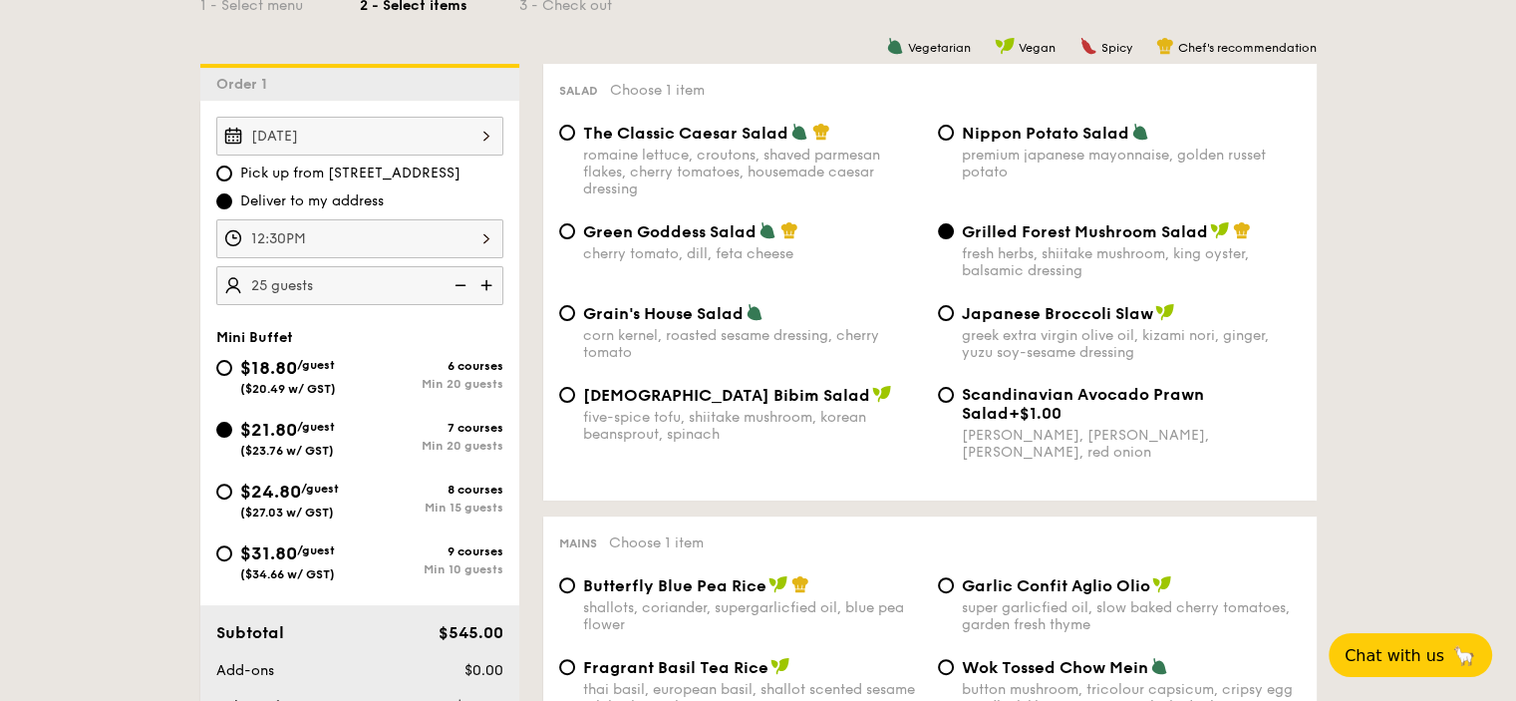
click at [463, 283] on img at bounding box center [459, 285] width 30 height 38
type input "20 guests"
